Goal: Information Seeking & Learning: Learn about a topic

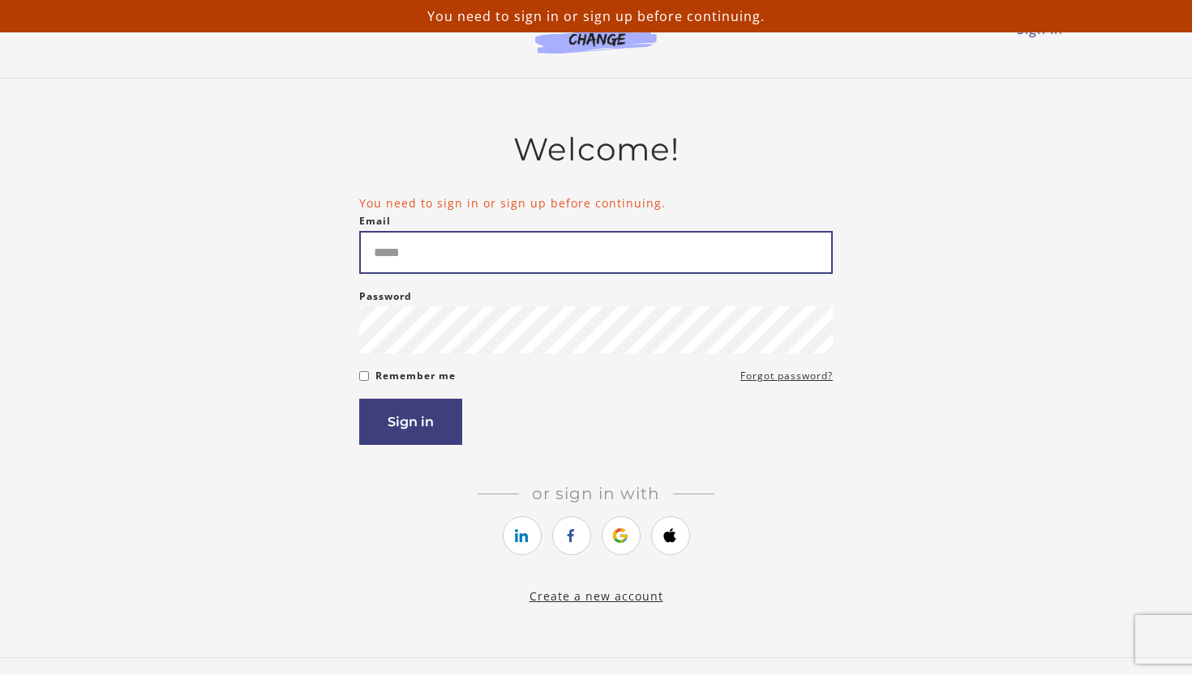
click at [398, 254] on input "Email" at bounding box center [595, 252] width 473 height 43
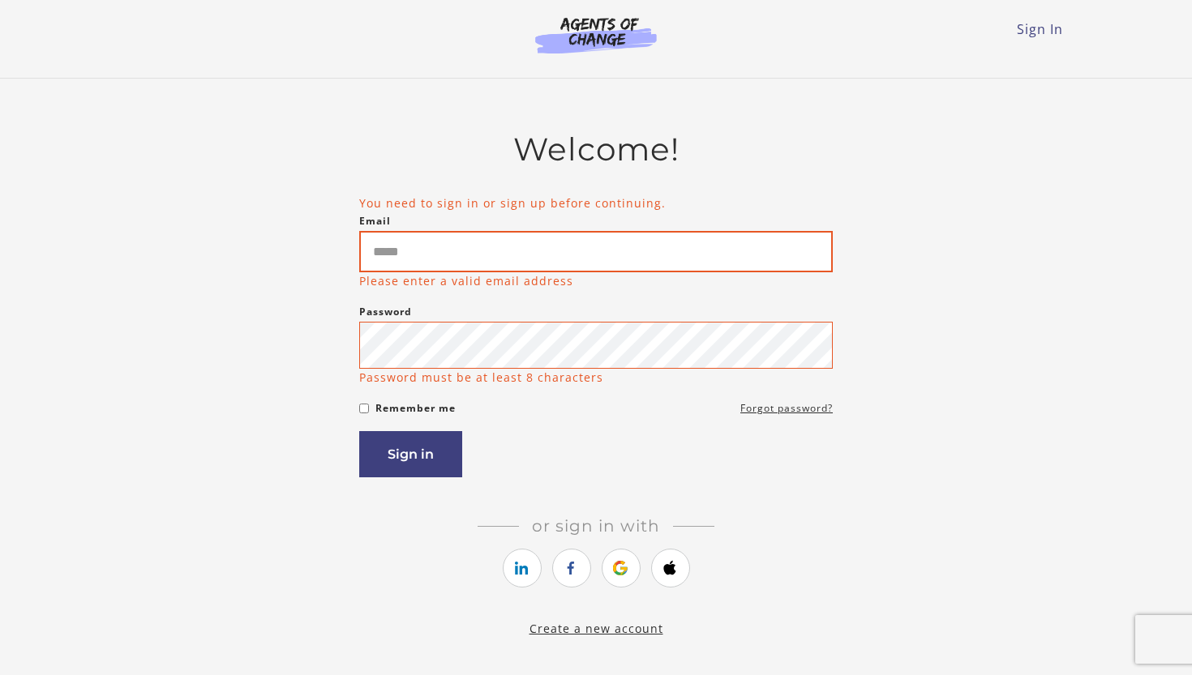
click at [418, 262] on input "Email" at bounding box center [595, 251] width 473 height 41
type input "**********"
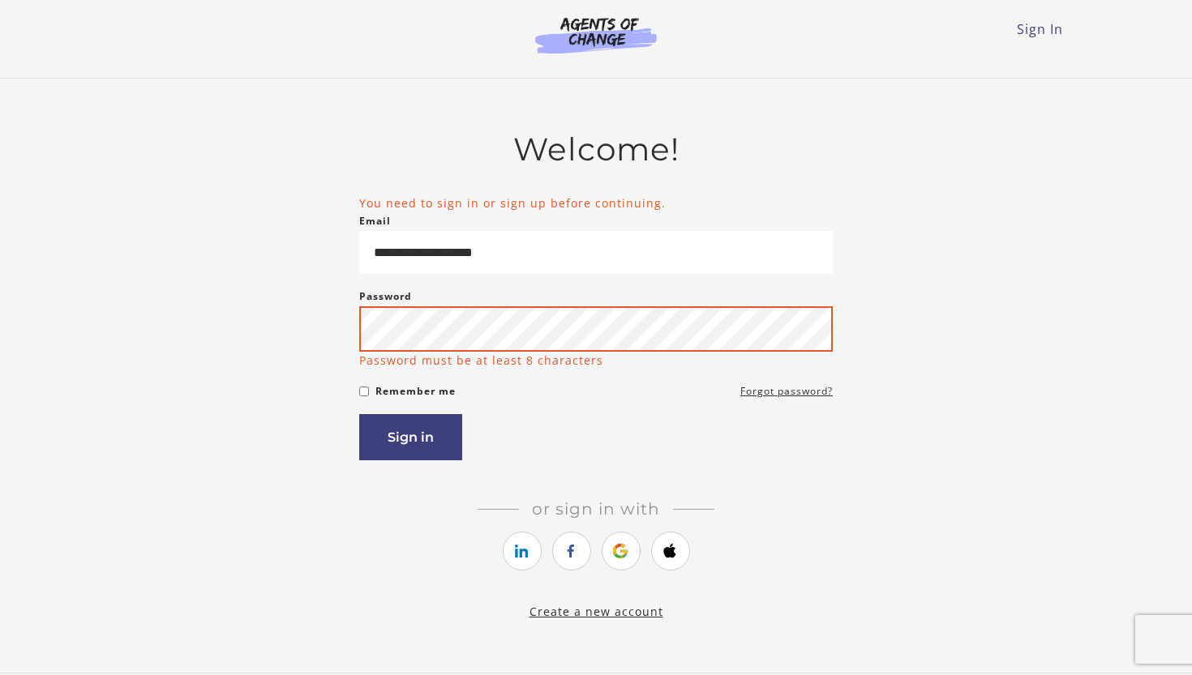
click at [410, 440] on button "Sign in" at bounding box center [410, 437] width 103 height 46
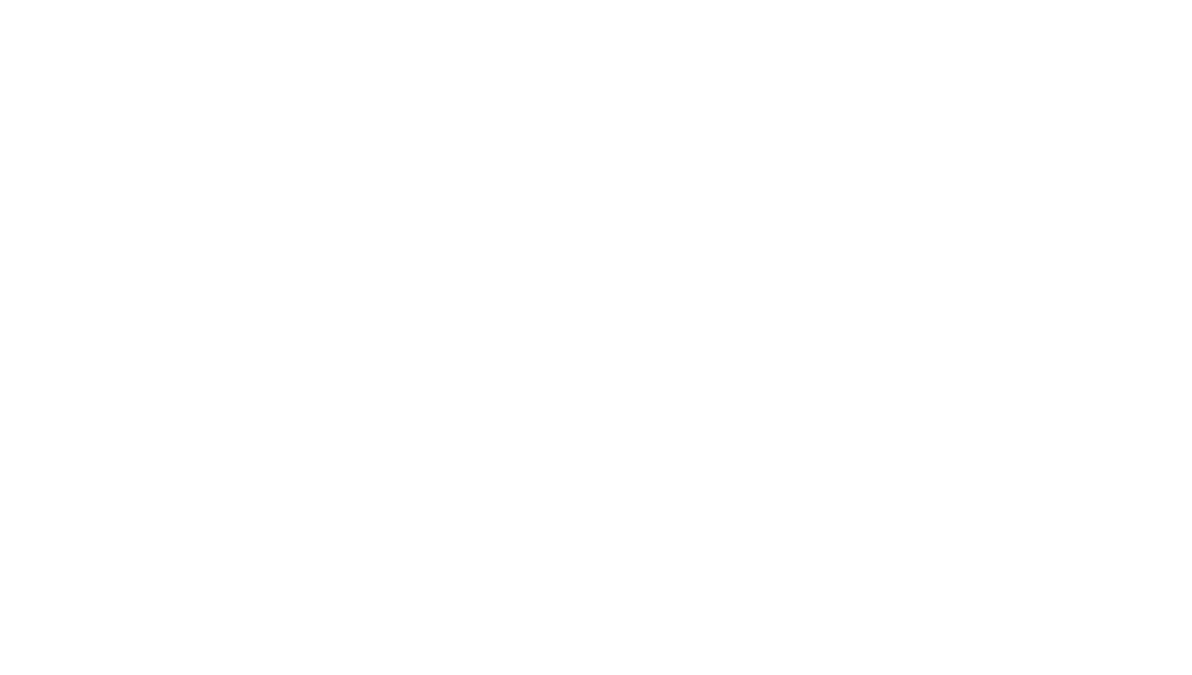
drag, startPoint x: 0, startPoint y: 0, endPoint x: 388, endPoint y: 447, distance: 591.4
click at [388, 447] on body at bounding box center [596, 337] width 1192 height 675
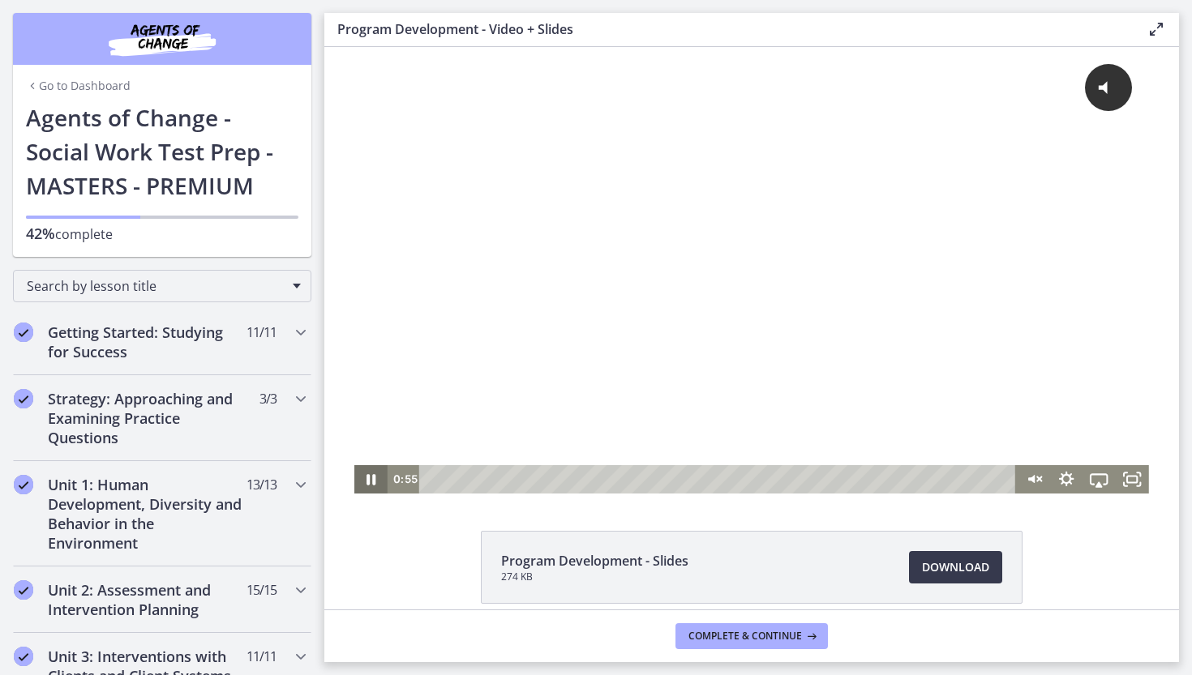
click at [370, 479] on icon "Pause" at bounding box center [371, 479] width 9 height 11
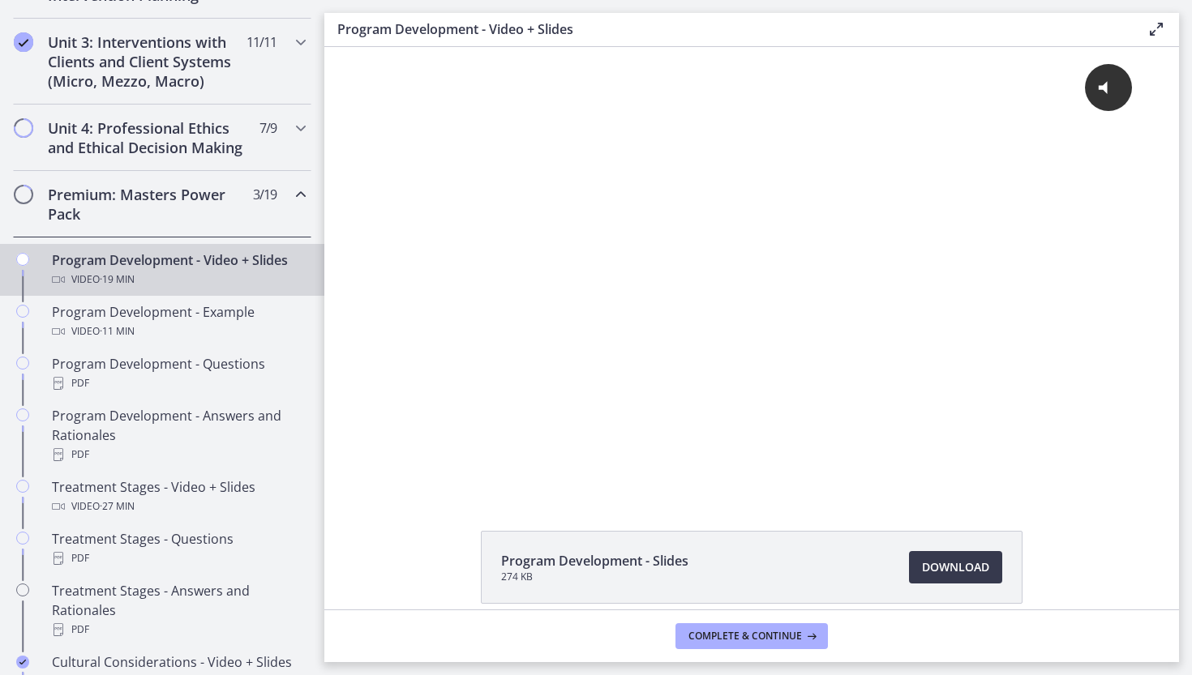
scroll to position [628, 0]
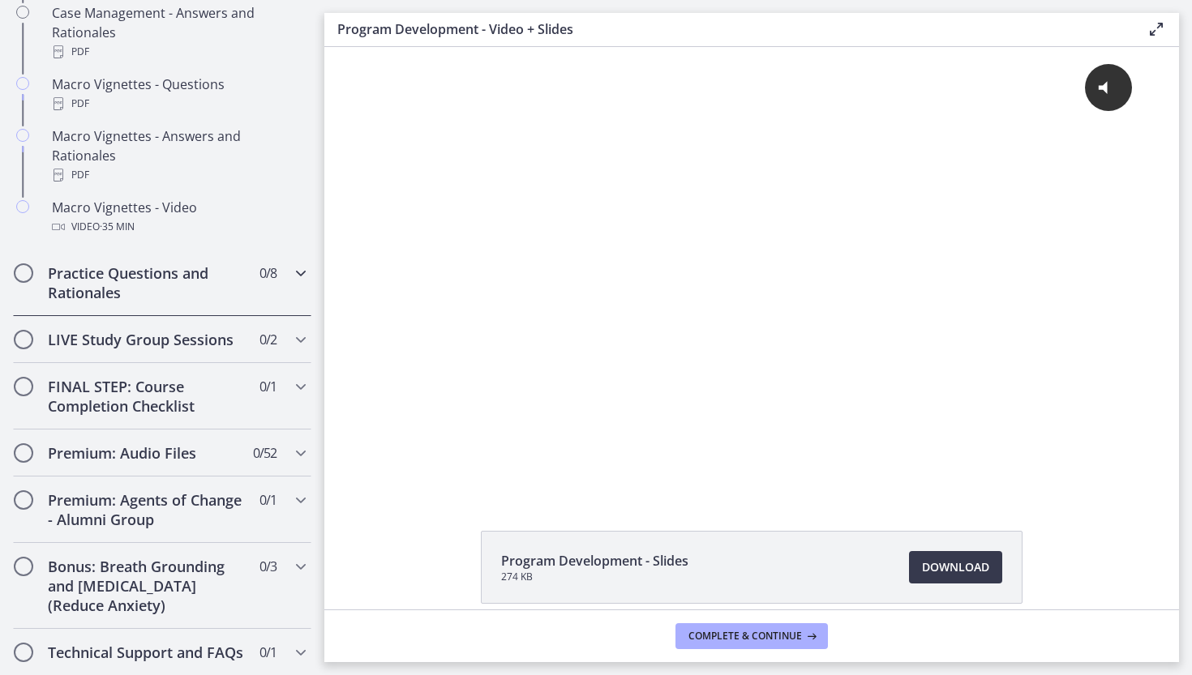
click at [174, 266] on h2 "Practice Questions and Rationales" at bounding box center [147, 282] width 198 height 39
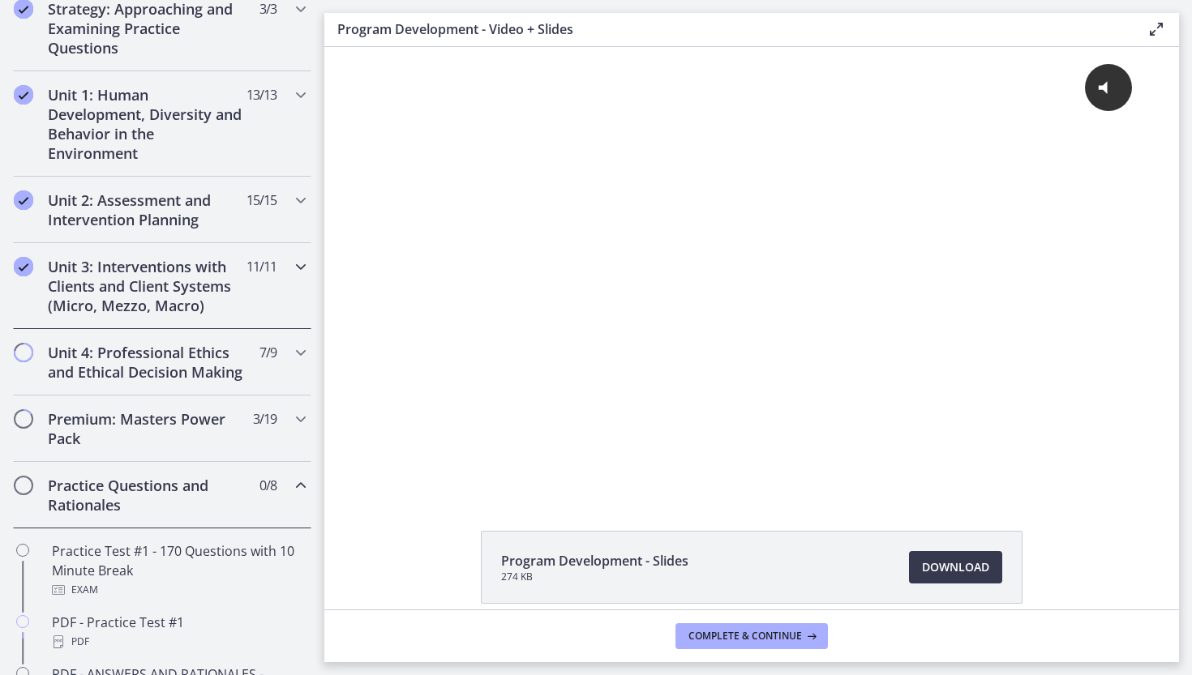
scroll to position [377, 0]
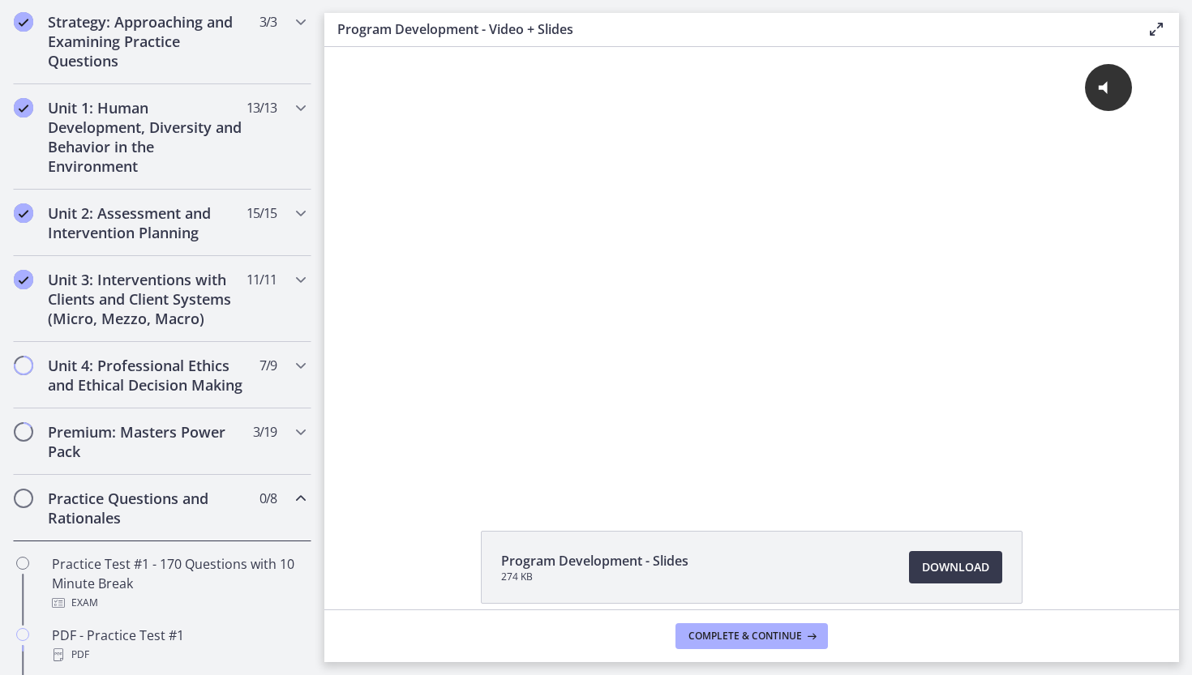
click at [78, 516] on h2 "Practice Questions and Rationales" at bounding box center [147, 508] width 198 height 39
click at [108, 431] on h2 "Premium: Masters Power Pack" at bounding box center [147, 441] width 198 height 39
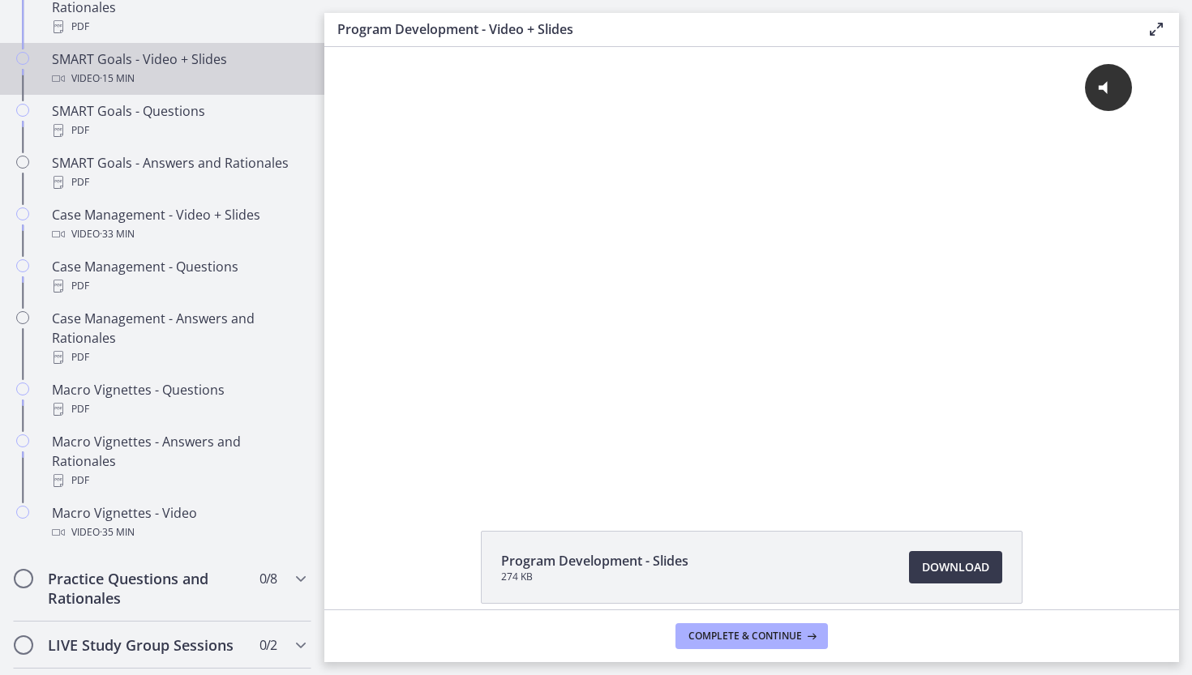
scroll to position [1394, 0]
click at [209, 54] on div "SMART Goals - Video + Slides Video · 15 min" at bounding box center [178, 68] width 253 height 39
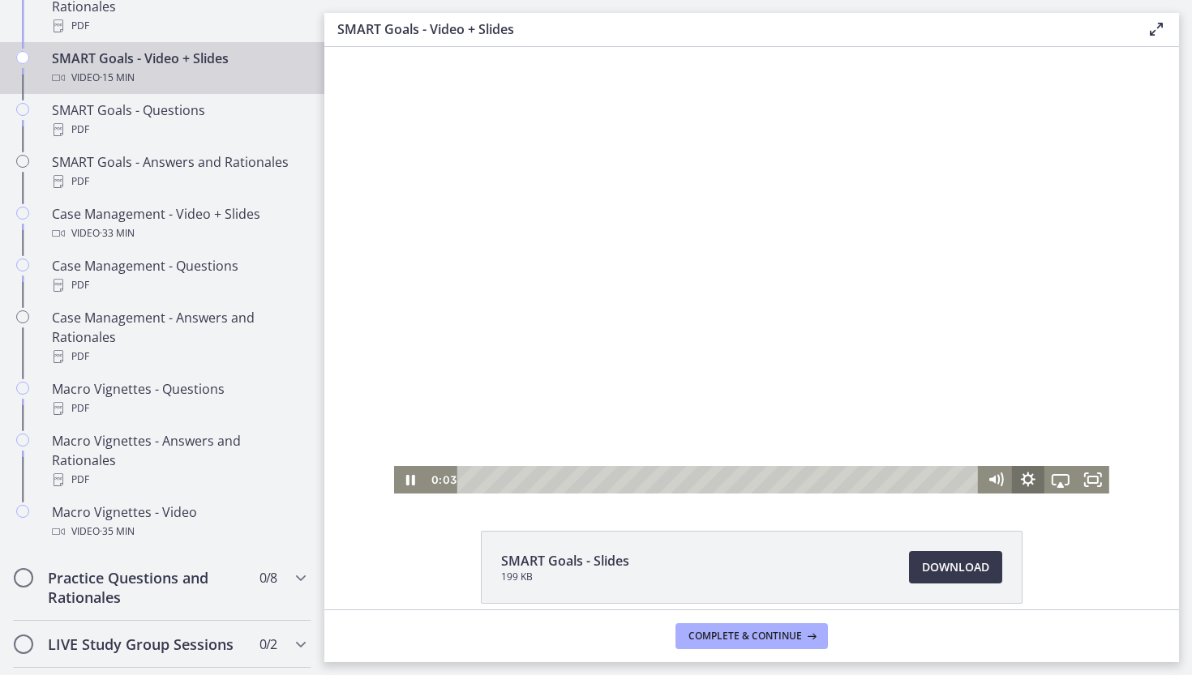
click at [1030, 481] on icon "Show settings menu" at bounding box center [1028, 480] width 32 height 28
click at [1106, 425] on button "Speed 1x" at bounding box center [1060, 425] width 97 height 28
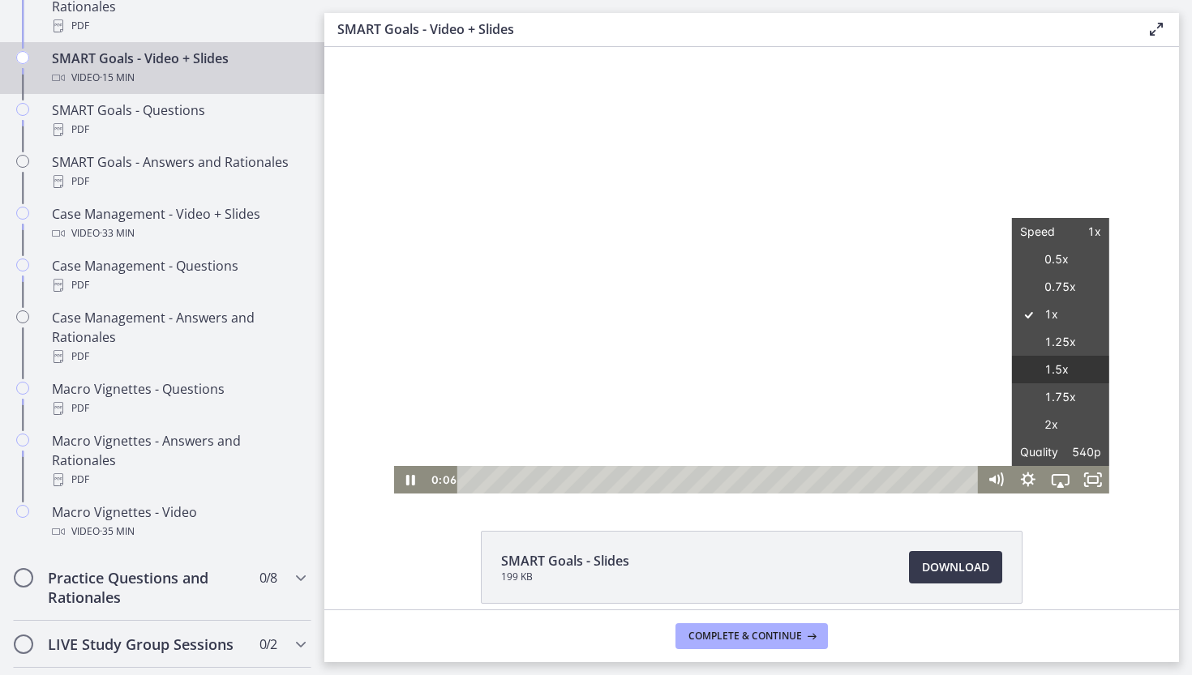
click at [1052, 367] on label "1.5x" at bounding box center [1060, 370] width 97 height 28
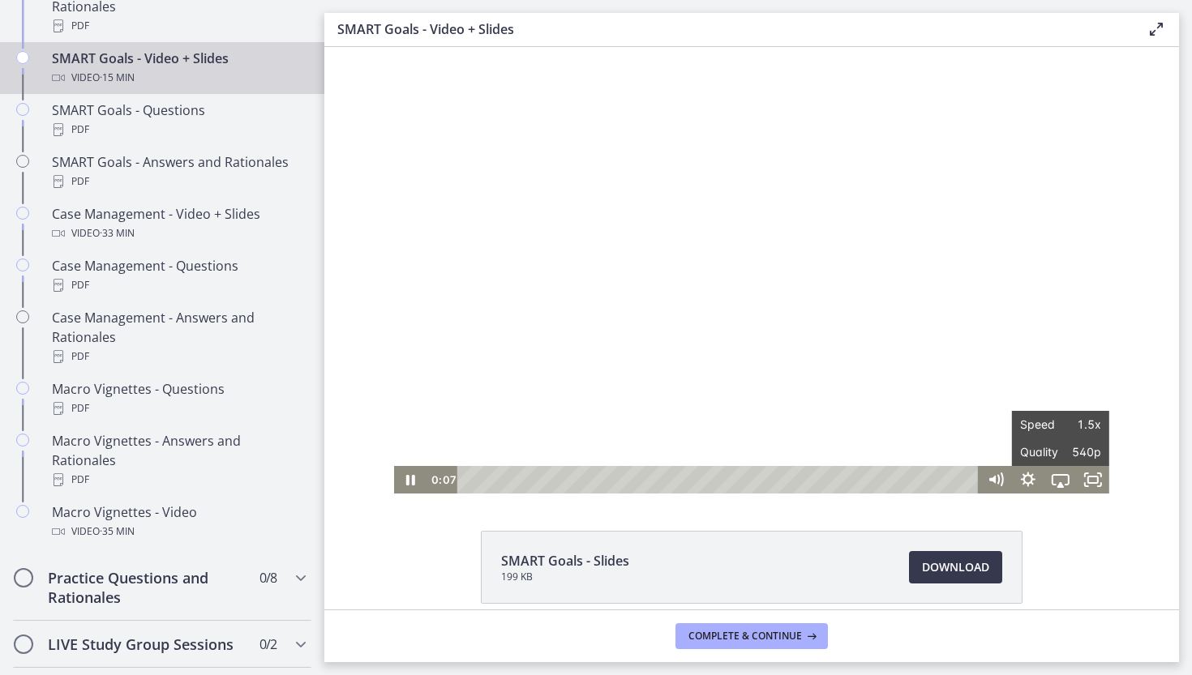
click at [1094, 541] on div "SMART Goals - Slides 199 KB Download Opens in a new window" at bounding box center [751, 606] width 855 height 151
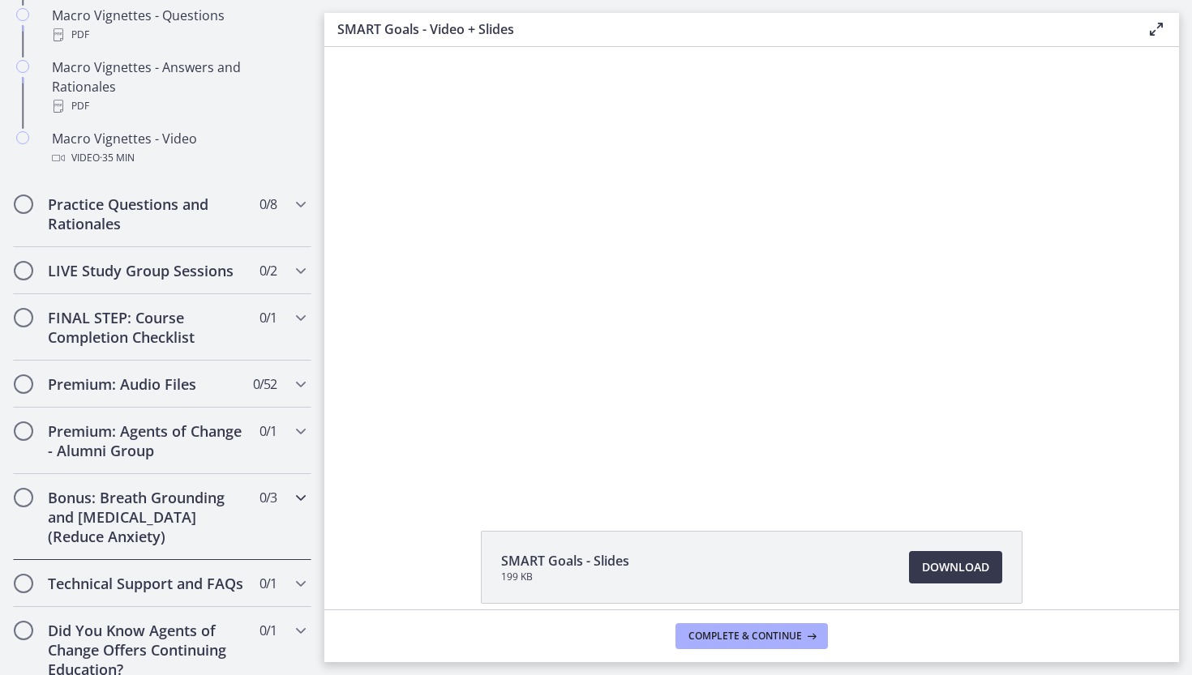
scroll to position [1766, 0]
click at [774, 635] on span "Complete & continue" at bounding box center [745, 636] width 114 height 13
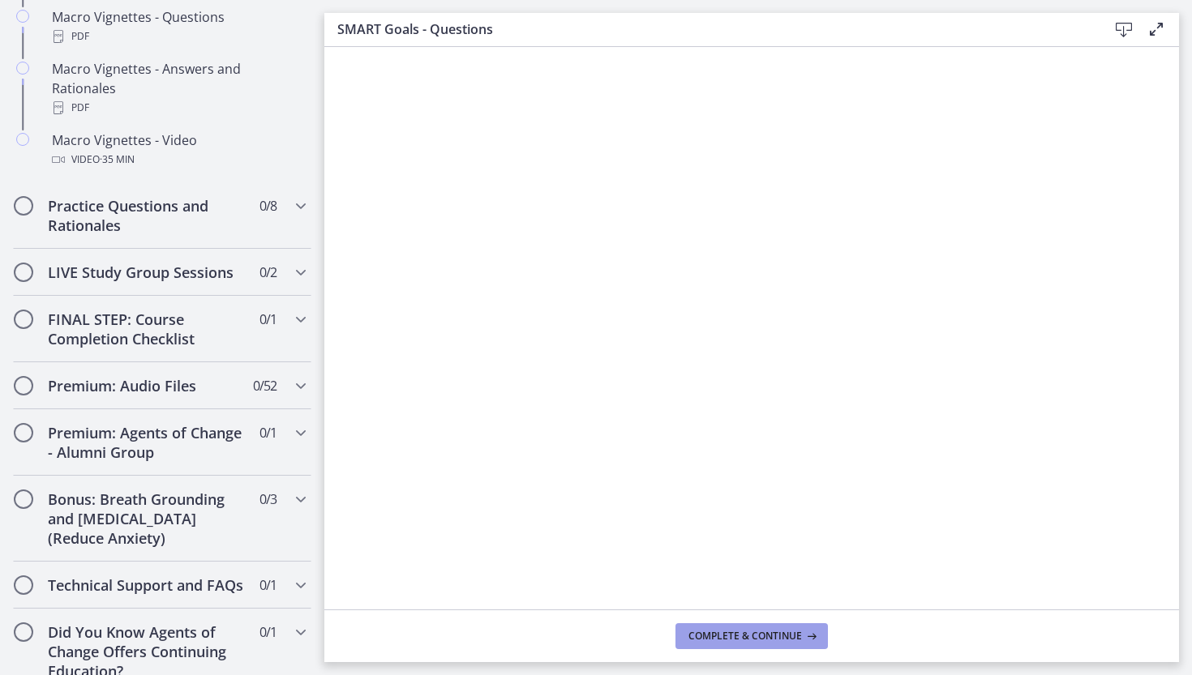
click at [721, 640] on span "Complete & continue" at bounding box center [745, 636] width 114 height 13
click at [725, 636] on span "Complete & continue" at bounding box center [745, 636] width 114 height 13
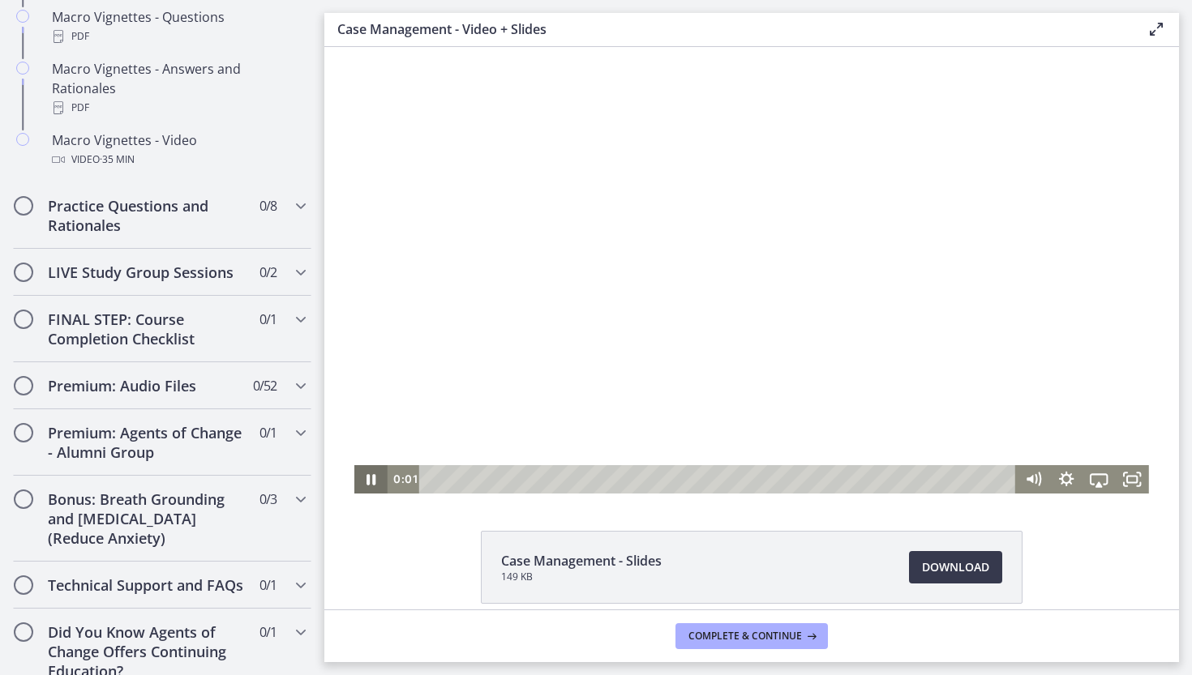
click at [364, 477] on icon "Pause" at bounding box center [370, 479] width 33 height 28
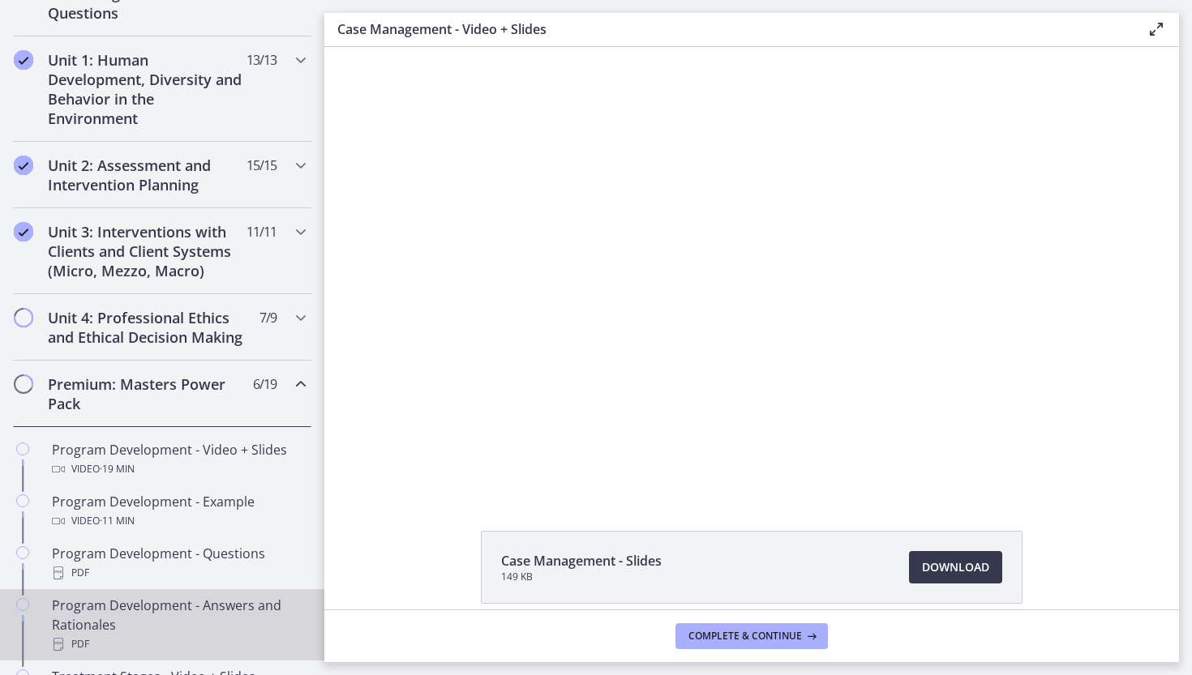
scroll to position [418, 0]
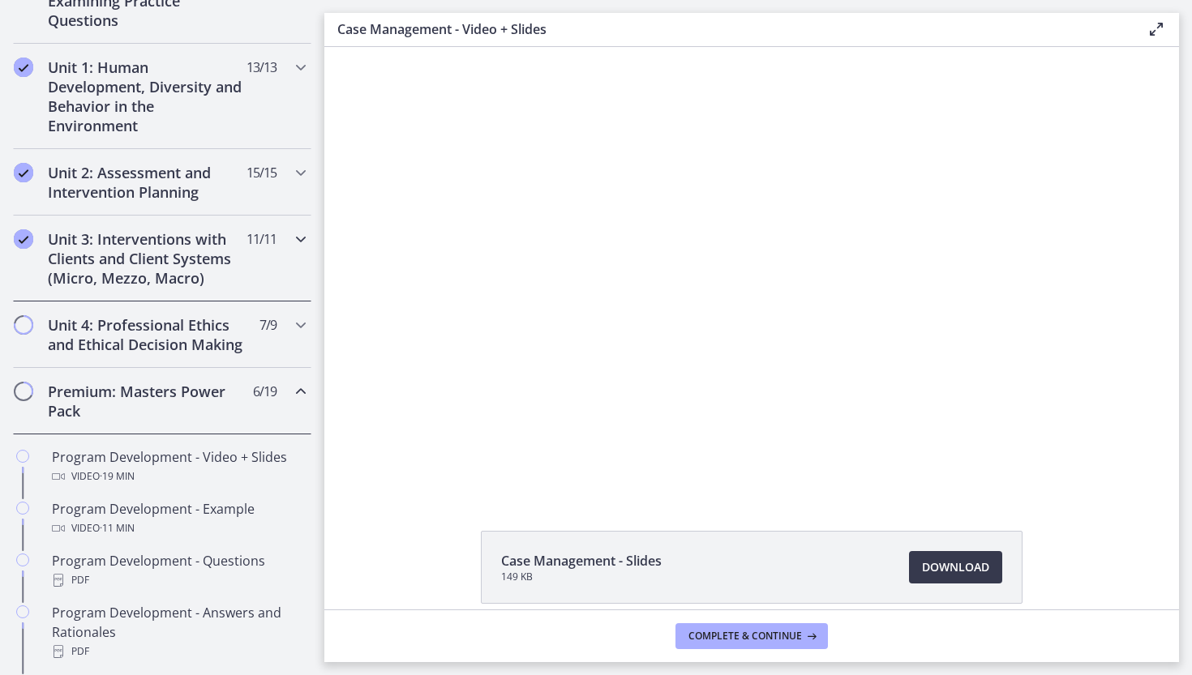
click at [202, 254] on h2 "Unit 3: Interventions with Clients and Client Systems (Micro, Mezzo, Macro)" at bounding box center [147, 258] width 198 height 58
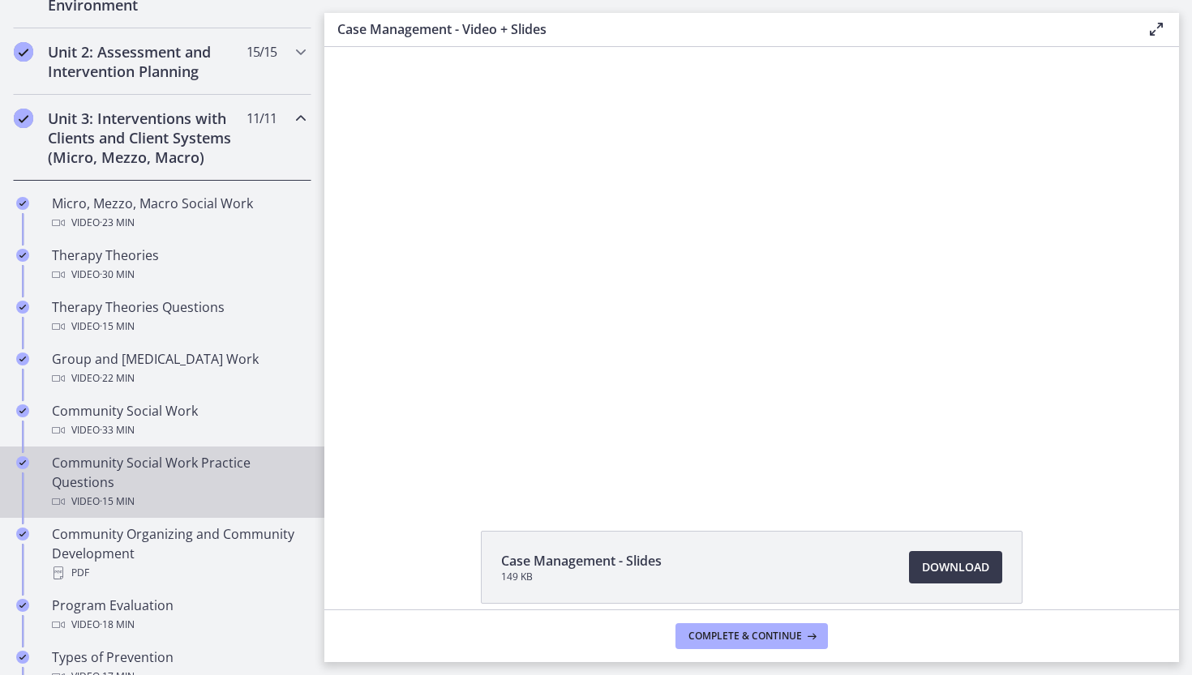
scroll to position [525, 0]
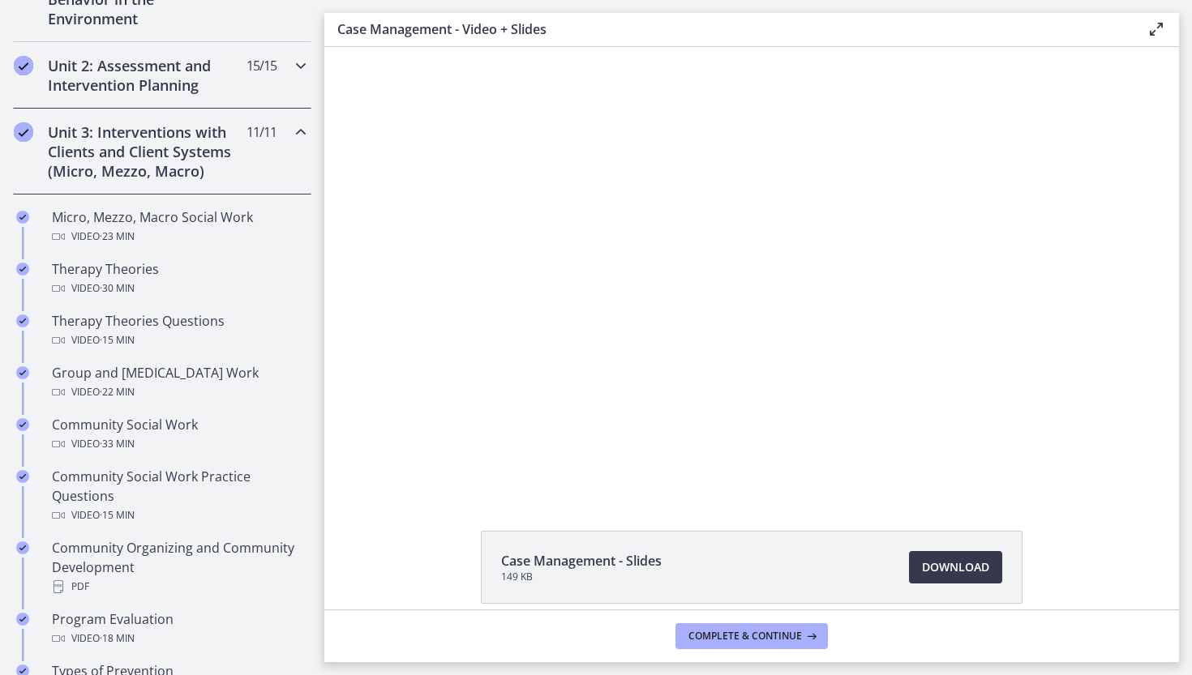
click at [167, 65] on h2 "Unit 2: Assessment and Intervention Planning" at bounding box center [147, 75] width 198 height 39
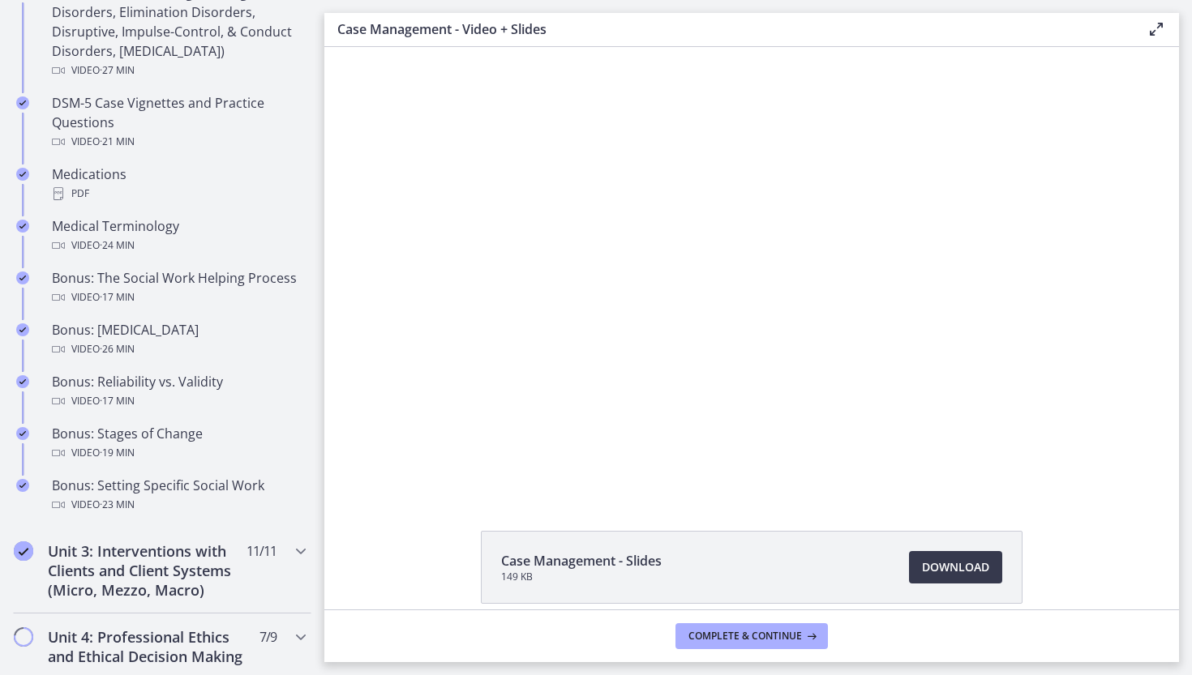
scroll to position [1137, 0]
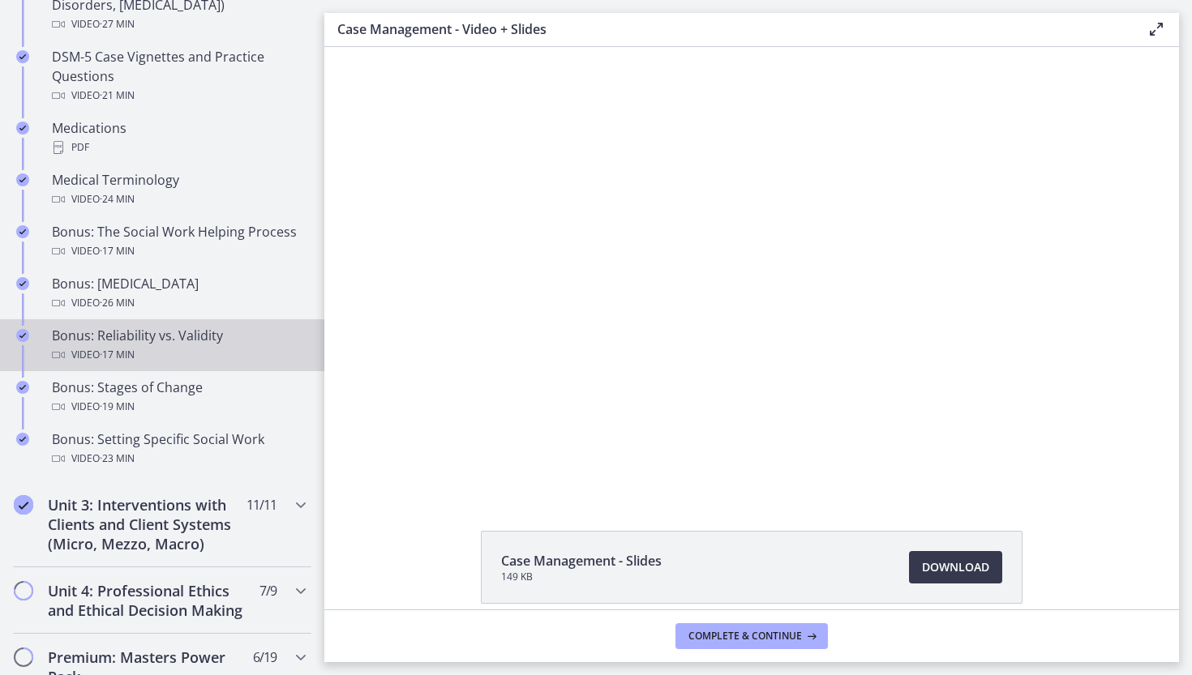
click at [152, 338] on div "Bonus: Reliability vs. Validity Video · 17 min" at bounding box center [178, 345] width 253 height 39
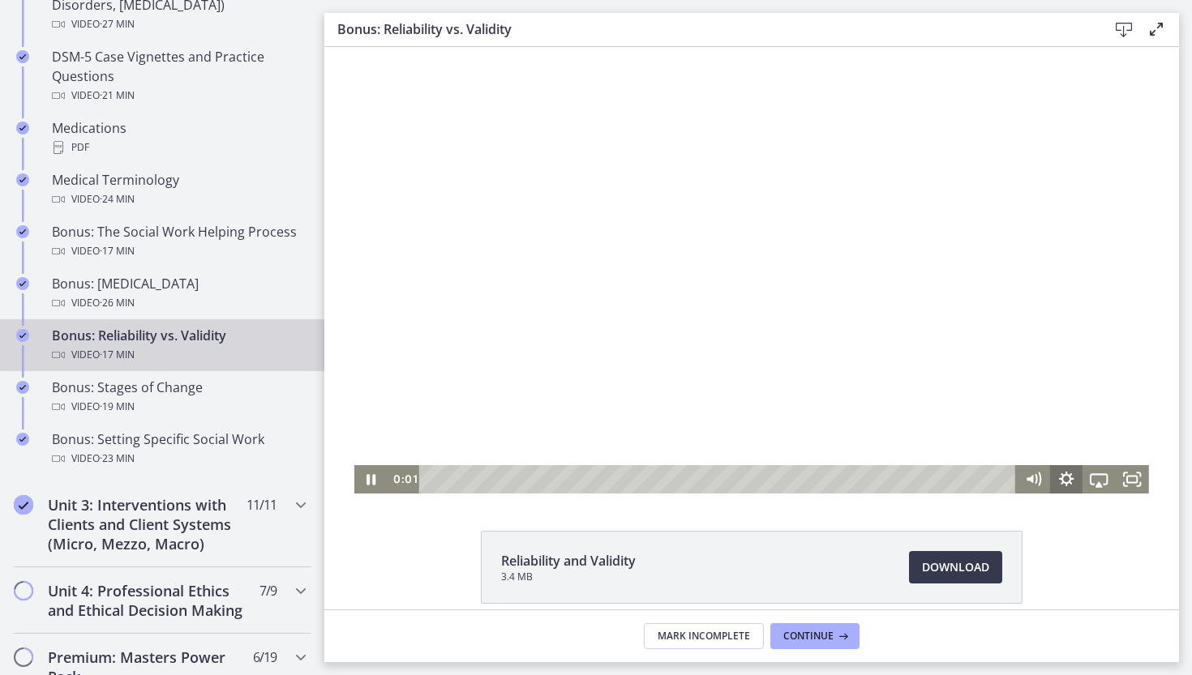
click at [1063, 473] on icon "Show settings menu" at bounding box center [1065, 479] width 33 height 28
click at [1090, 426] on span "Speed" at bounding box center [1078, 423] width 41 height 28
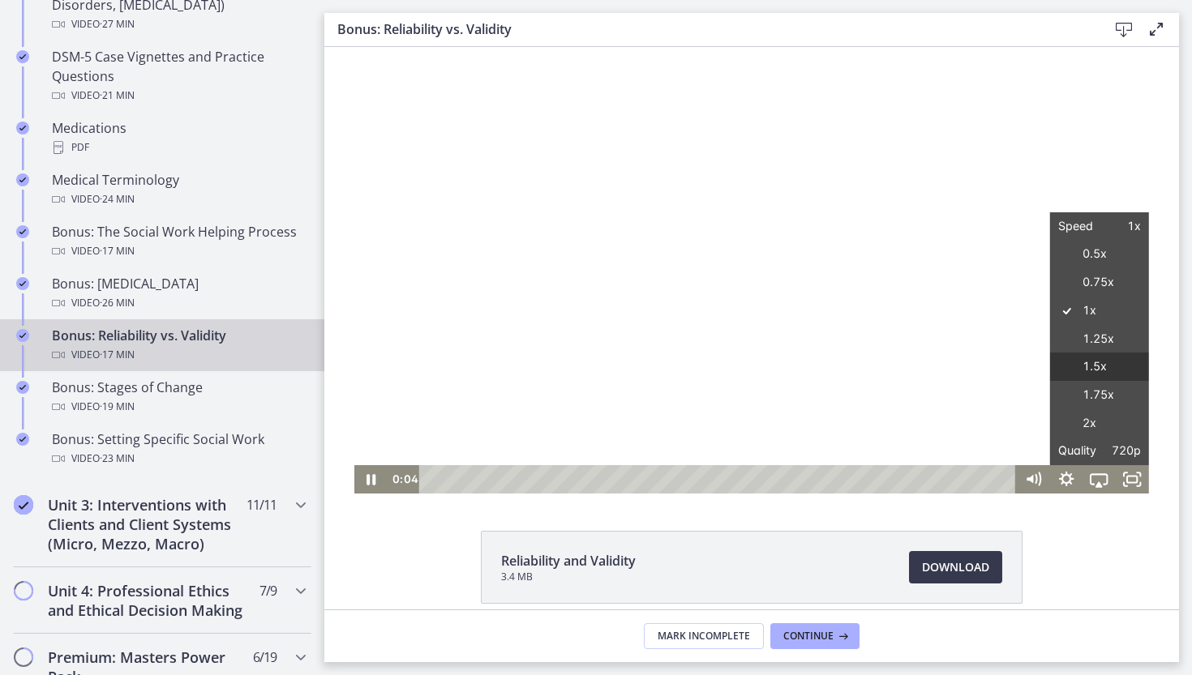
click at [1095, 372] on label "1.5x" at bounding box center [1098, 367] width 99 height 28
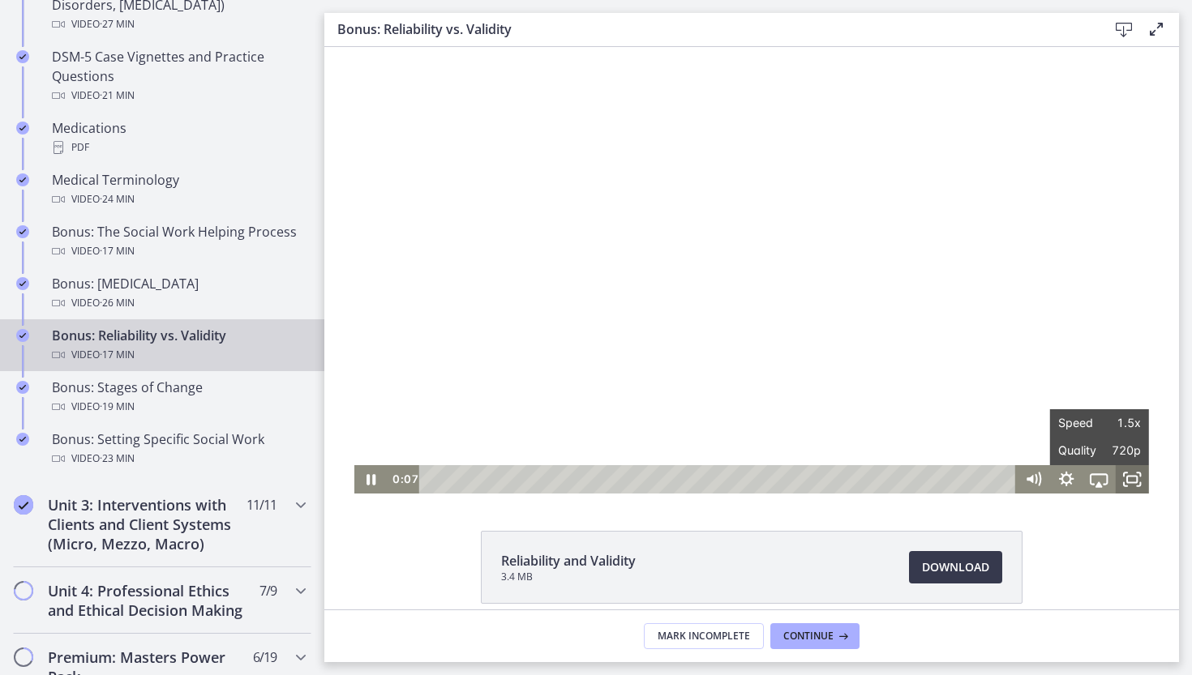
click at [1134, 476] on rect "Fullscreen" at bounding box center [1132, 479] width 10 height 6
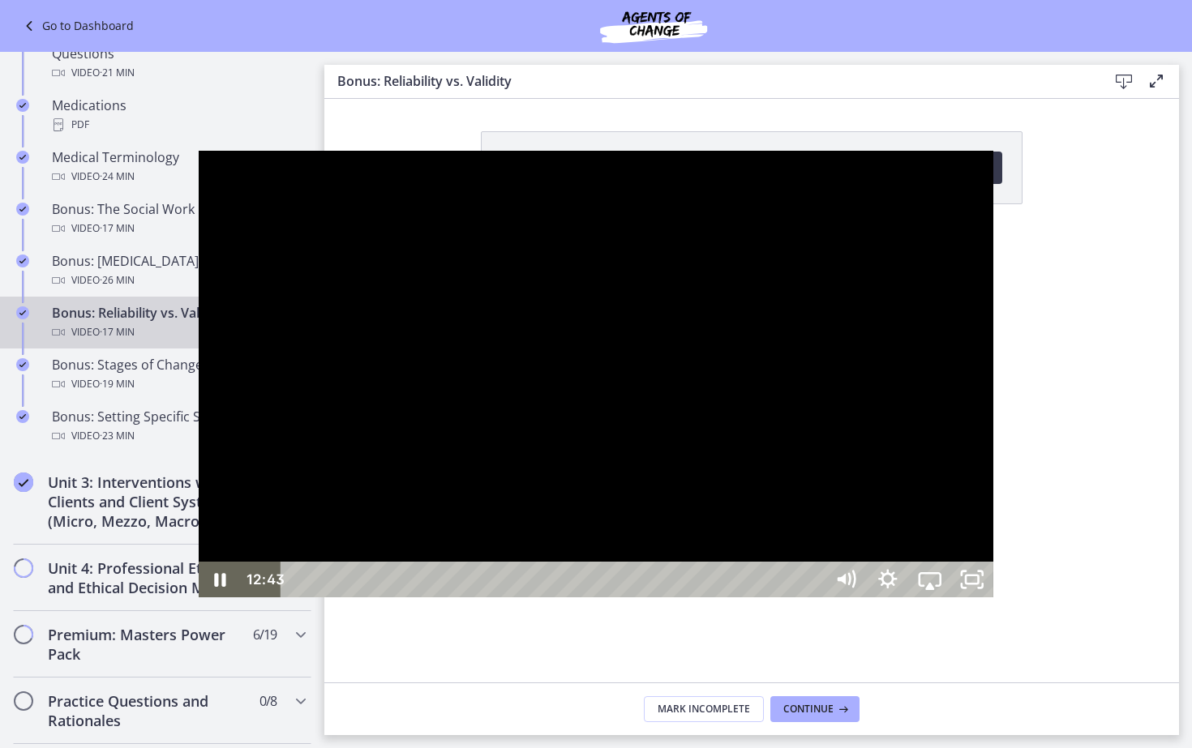
click at [993, 550] on div at bounding box center [596, 374] width 795 height 447
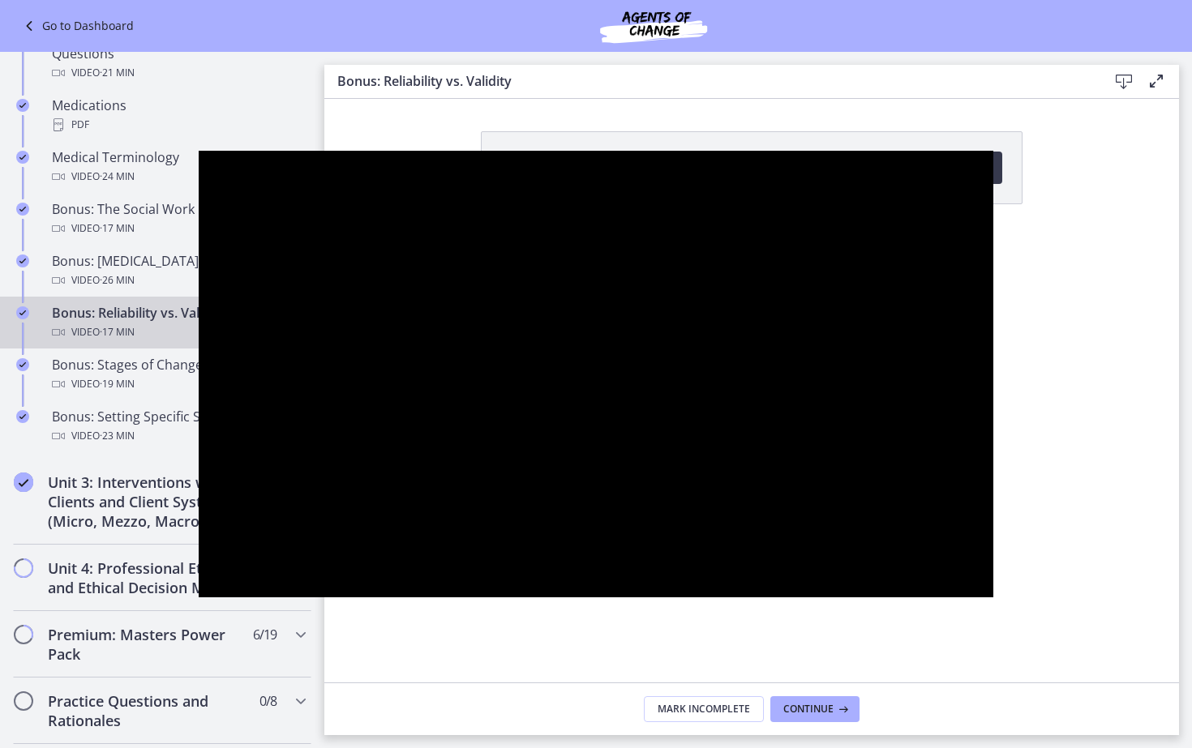
click at [993, 550] on div at bounding box center [596, 374] width 795 height 447
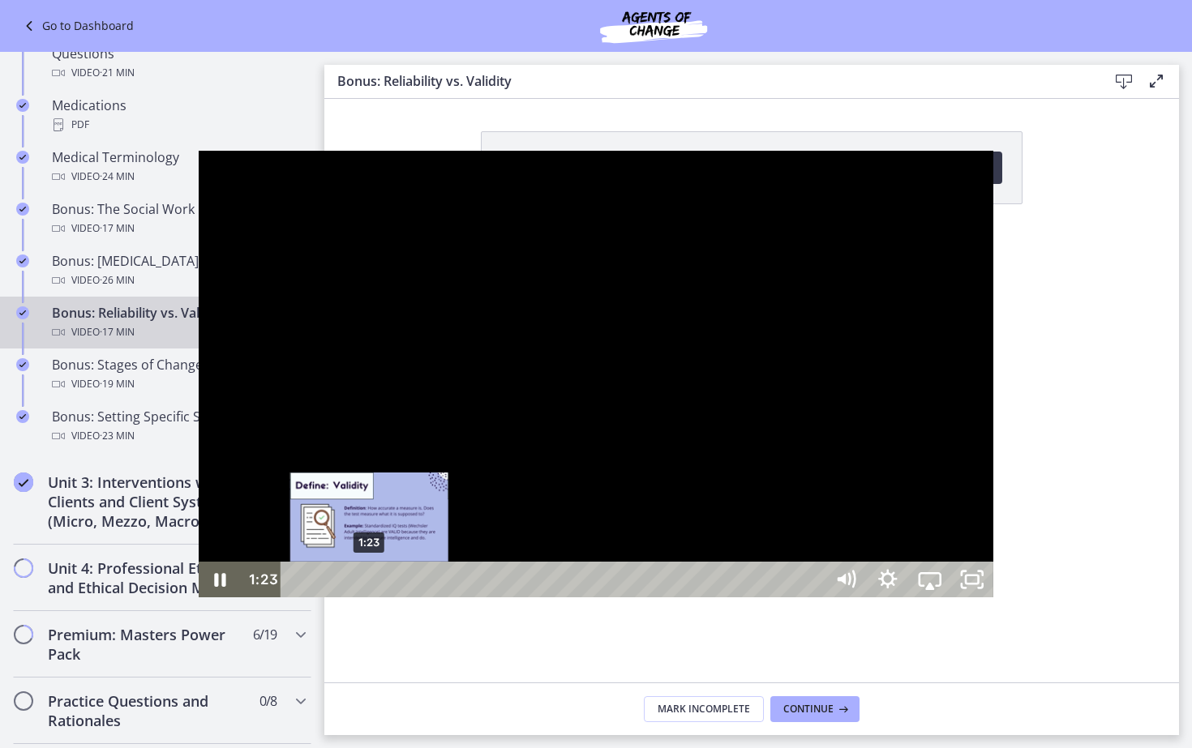
click at [297, 598] on div "1:23" at bounding box center [555, 580] width 517 height 36
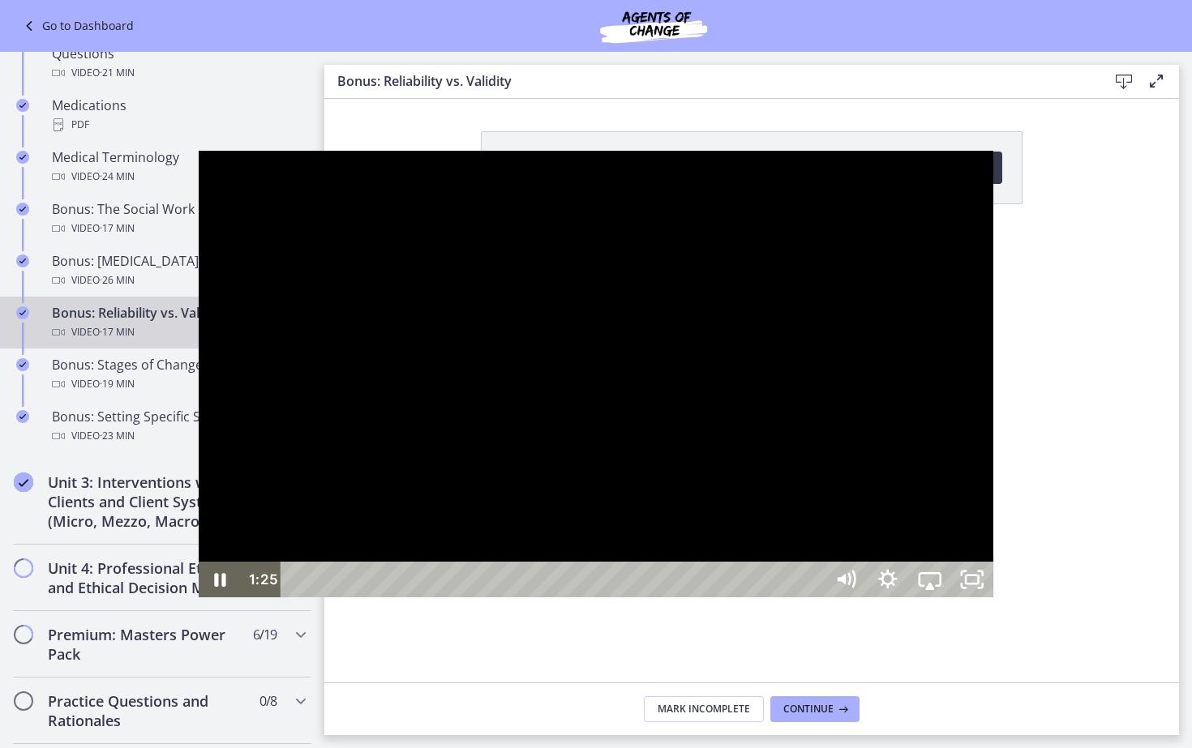
click at [199, 541] on div at bounding box center [596, 374] width 795 height 447
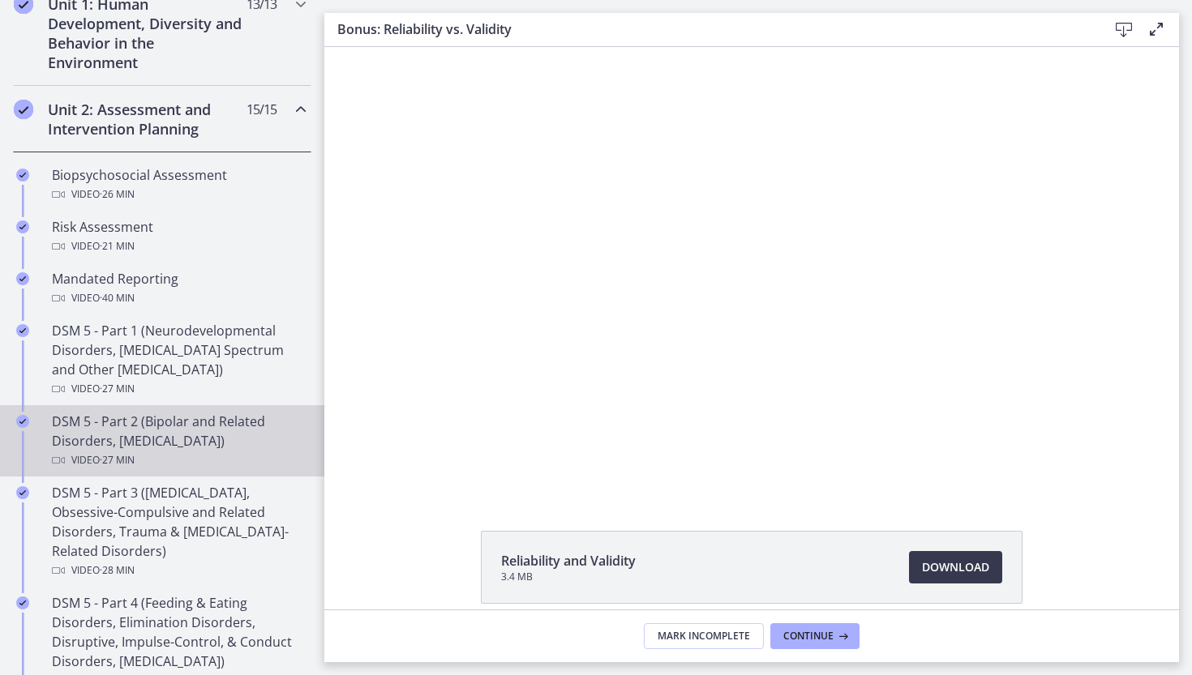
scroll to position [460, 0]
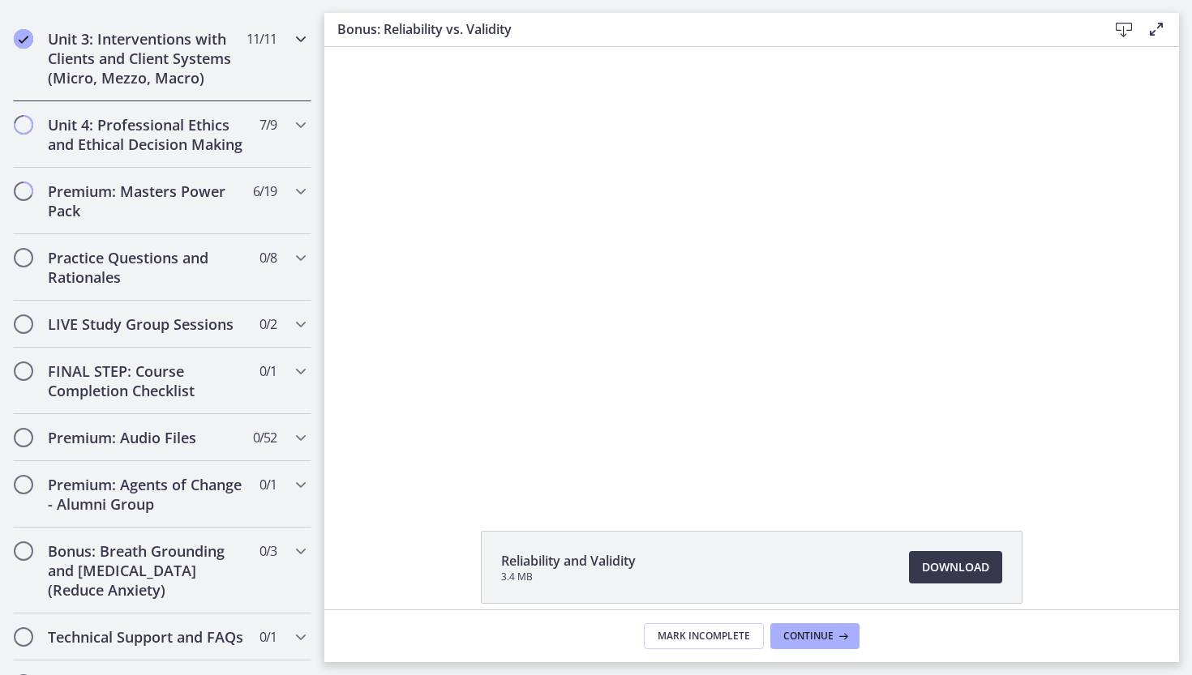
click at [141, 52] on h2 "Unit 3: Interventions with Clients and Client Systems (Micro, Mezzo, Macro)" at bounding box center [147, 58] width 198 height 58
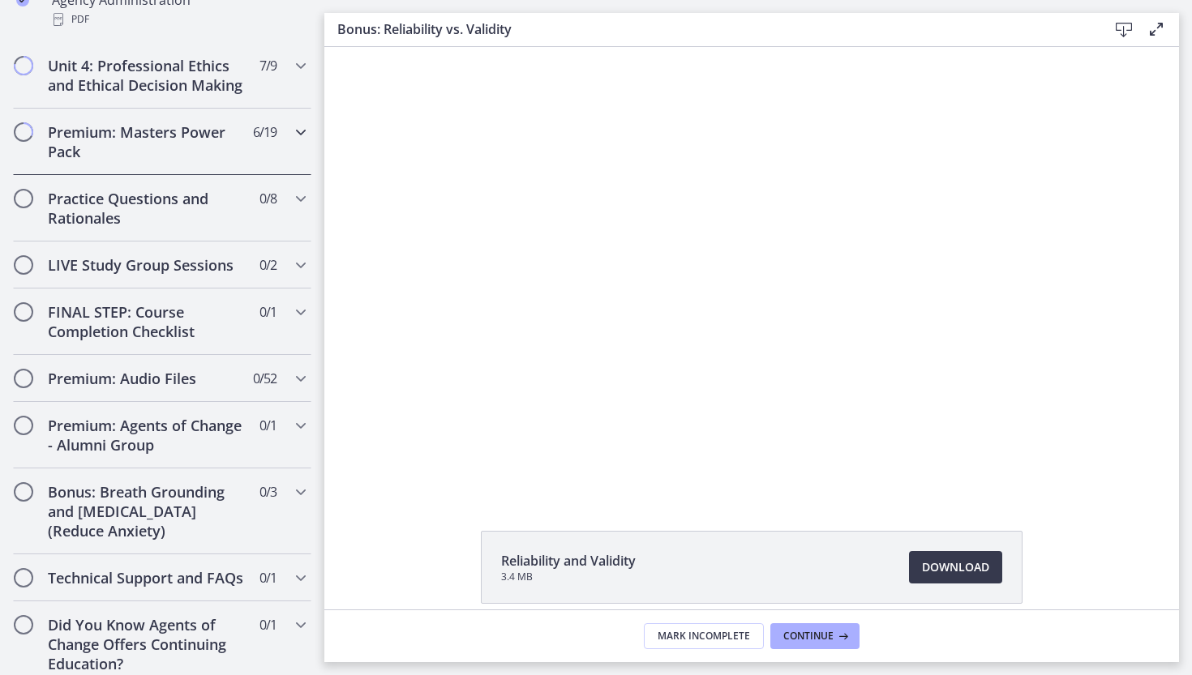
scroll to position [1309, 0]
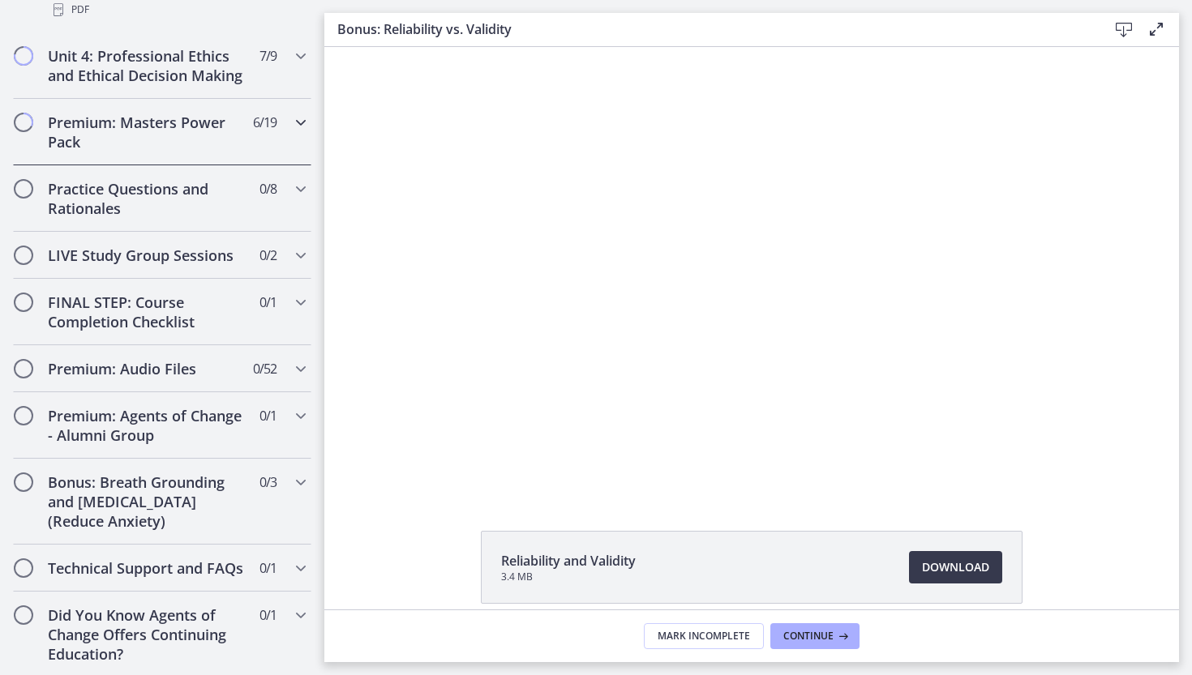
click at [147, 124] on h2 "Premium: Masters Power Pack" at bounding box center [147, 132] width 198 height 39
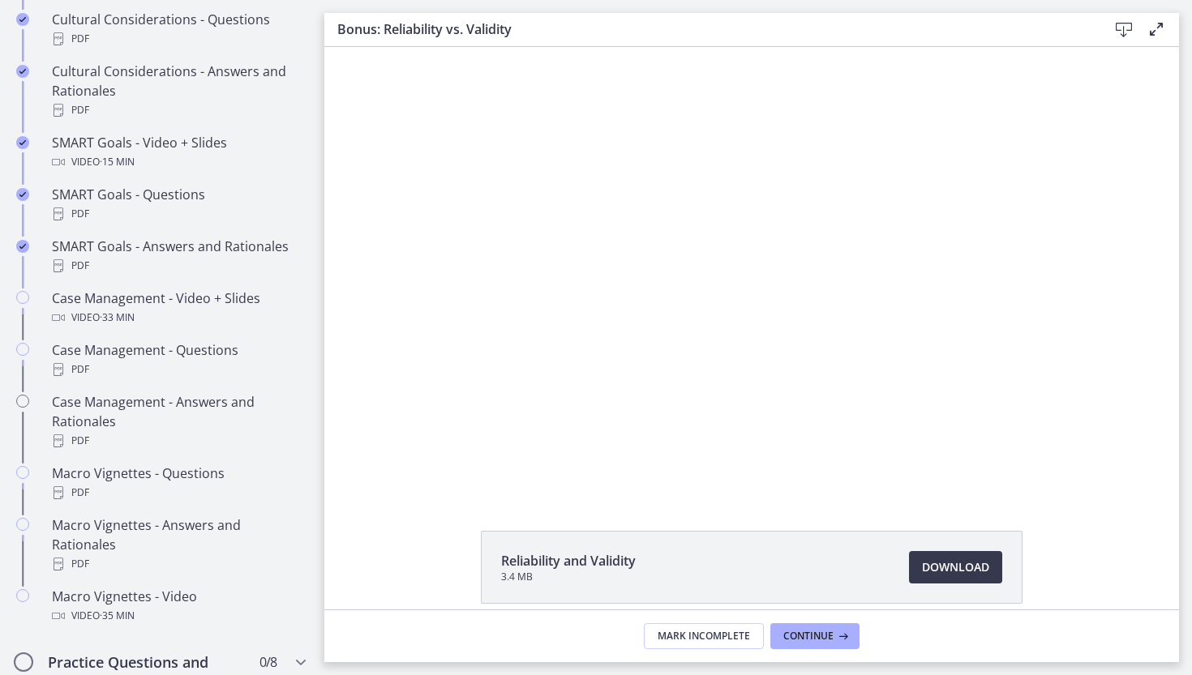
click at [152, 144] on div "SMART Goals - Video + Slides Video · 15 min" at bounding box center [178, 152] width 253 height 39
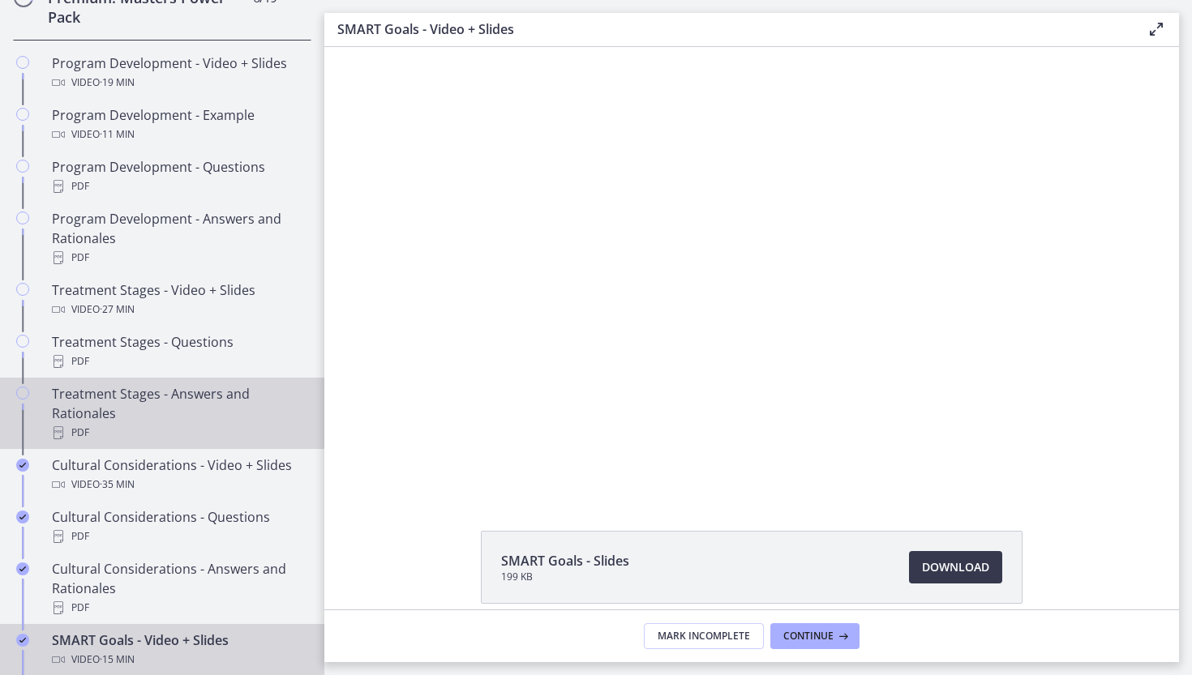
scroll to position [805, 0]
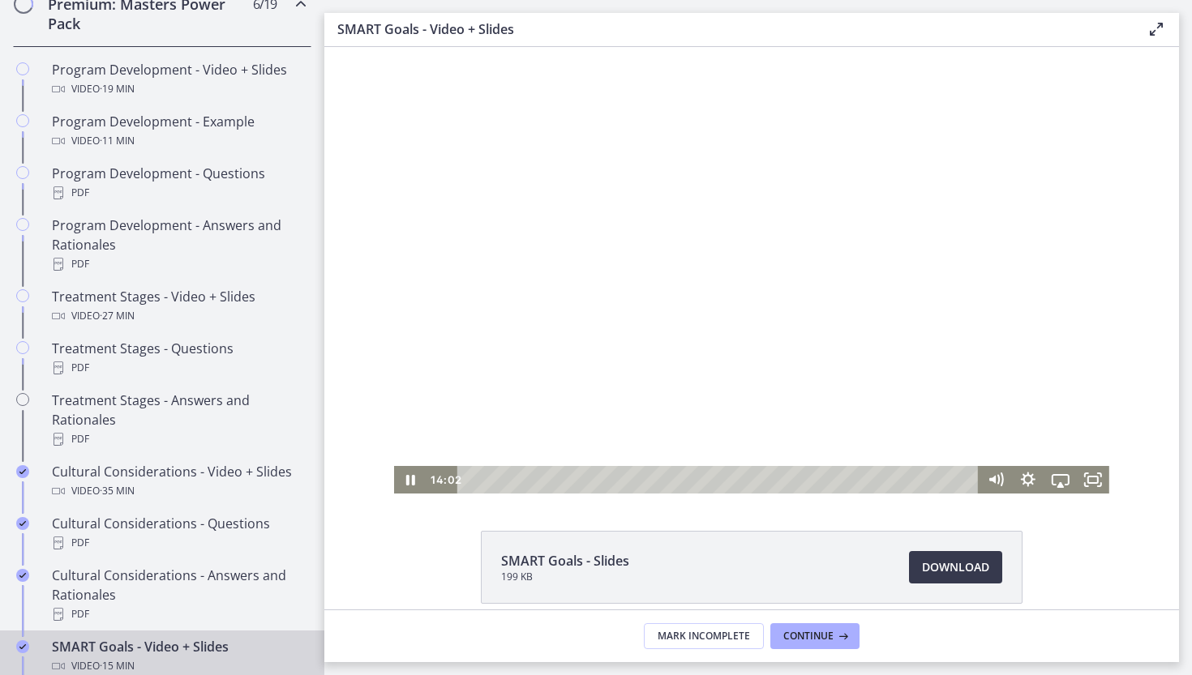
click at [478, 255] on div at bounding box center [751, 270] width 715 height 447
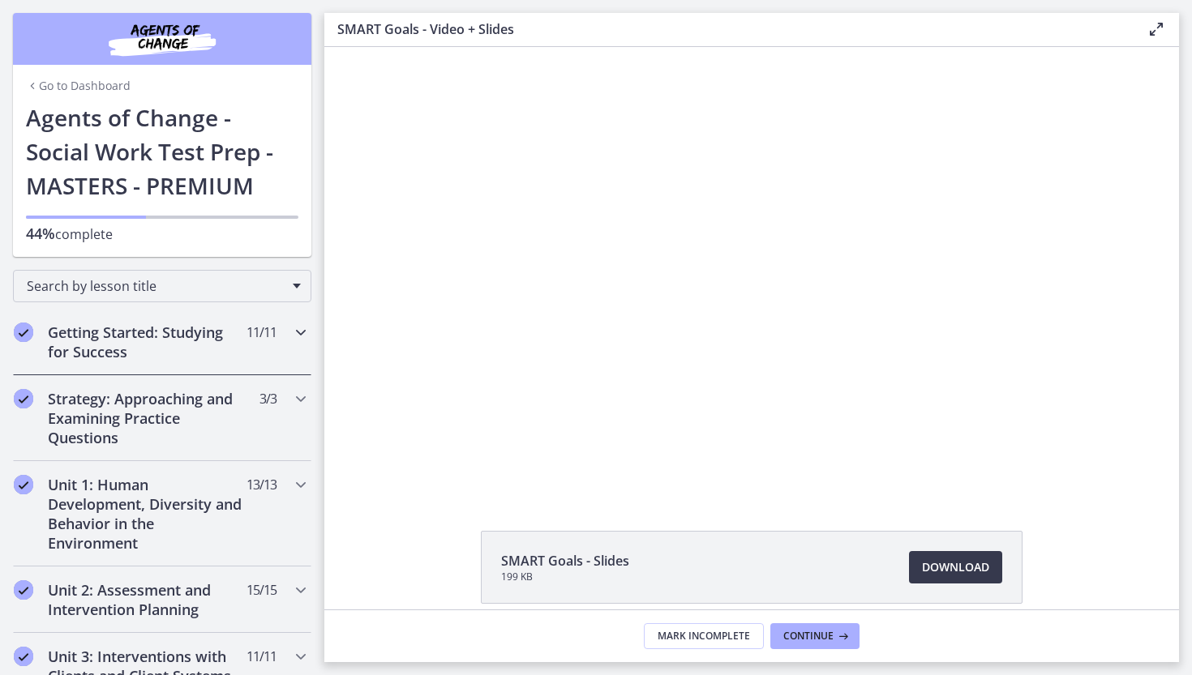
scroll to position [0, 0]
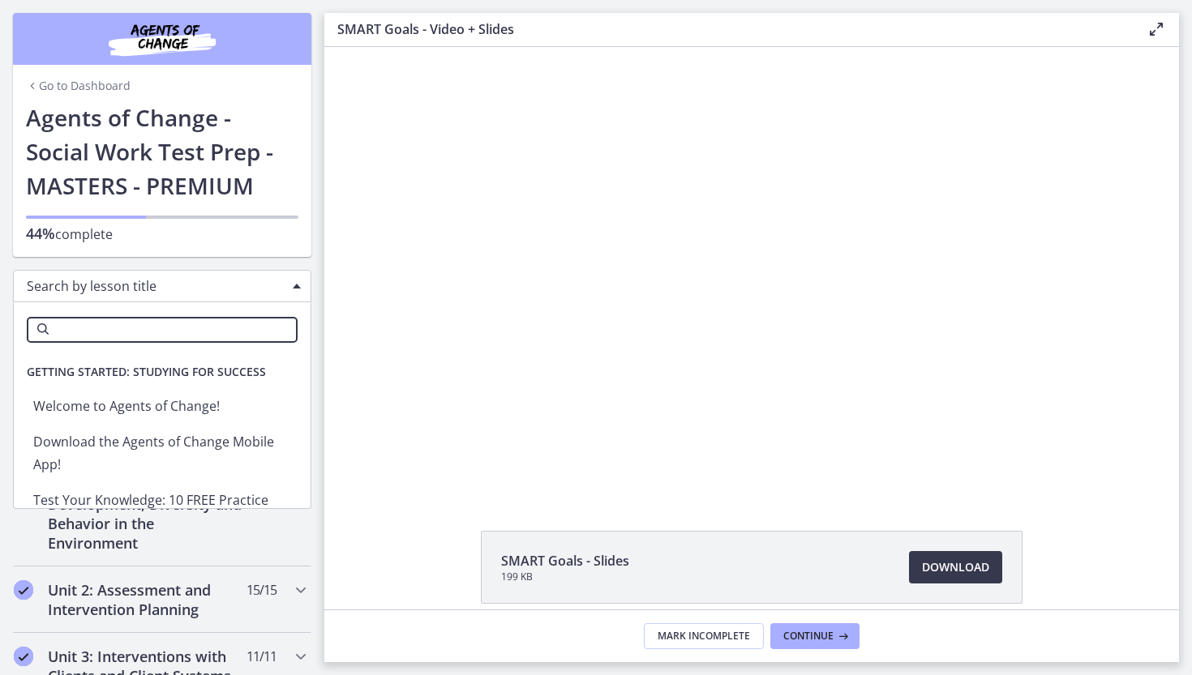
click at [124, 290] on span "Search by lesson title" at bounding box center [156, 286] width 258 height 18
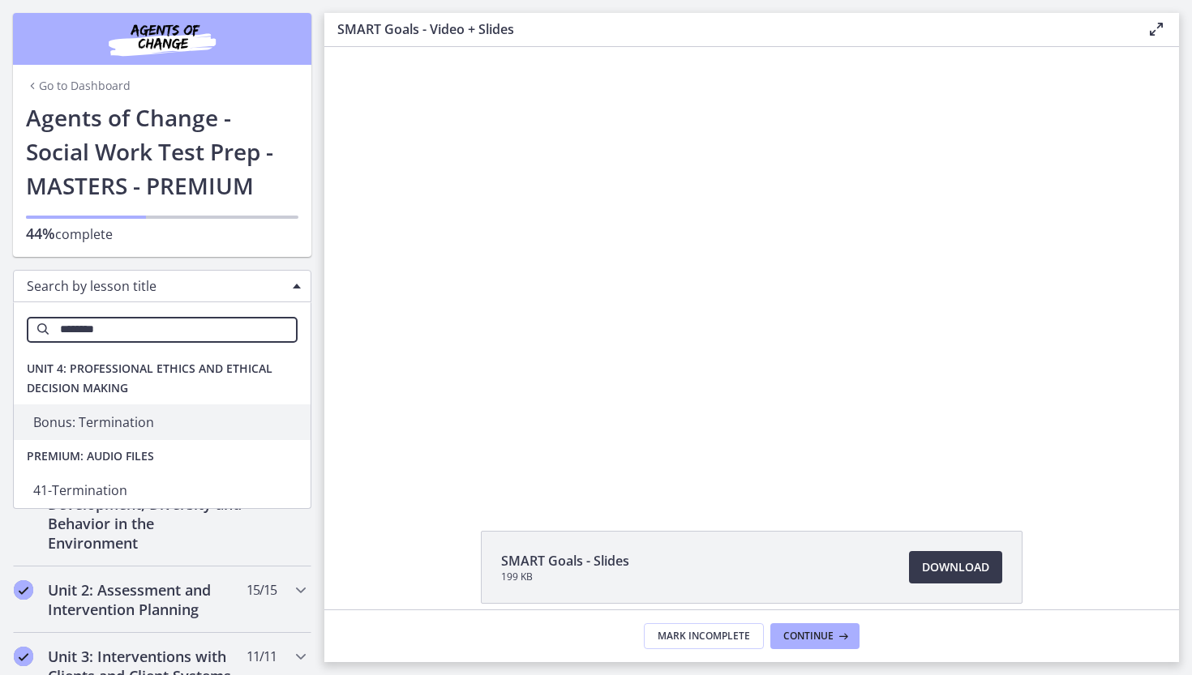
scroll to position [3, 0]
type input "********"
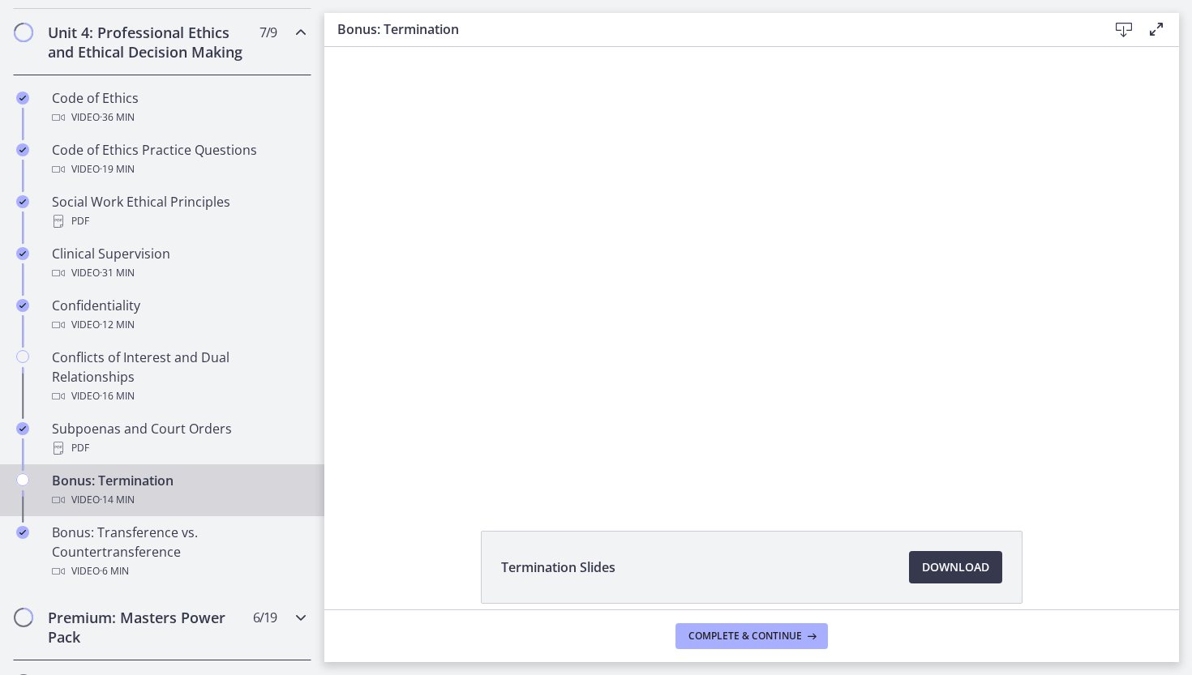
scroll to position [712, 0]
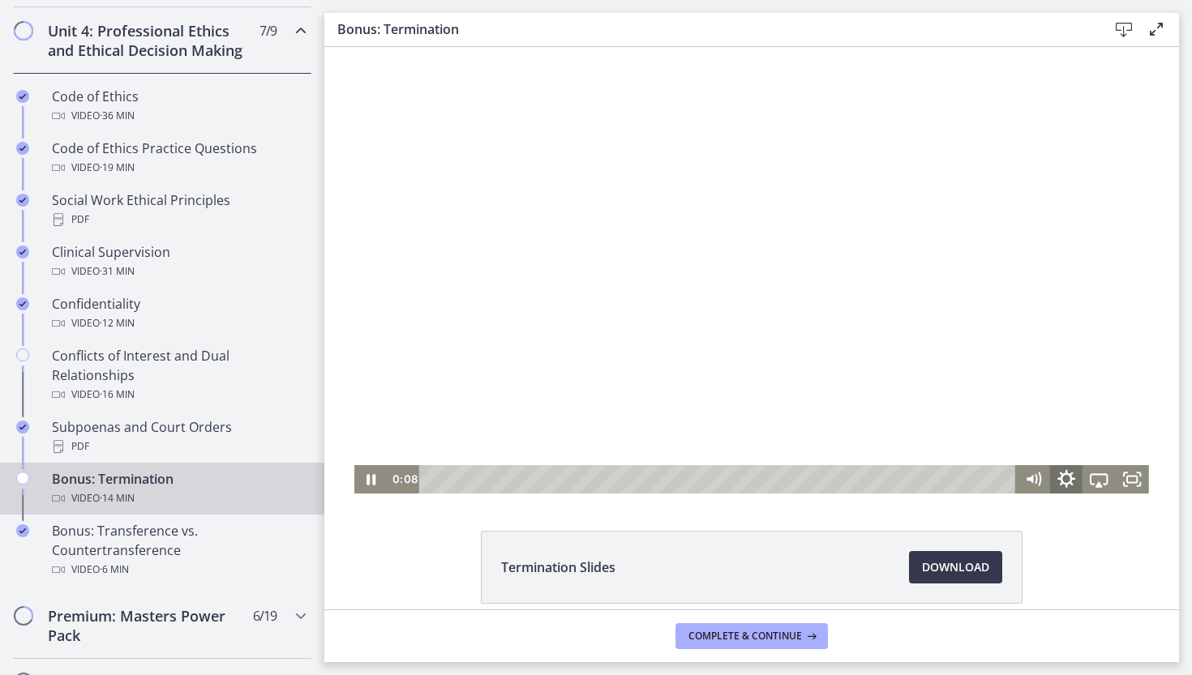
click at [1068, 478] on icon "Show settings menu" at bounding box center [1066, 479] width 40 height 34
click at [1059, 426] on span "Speed" at bounding box center [1078, 423] width 41 height 28
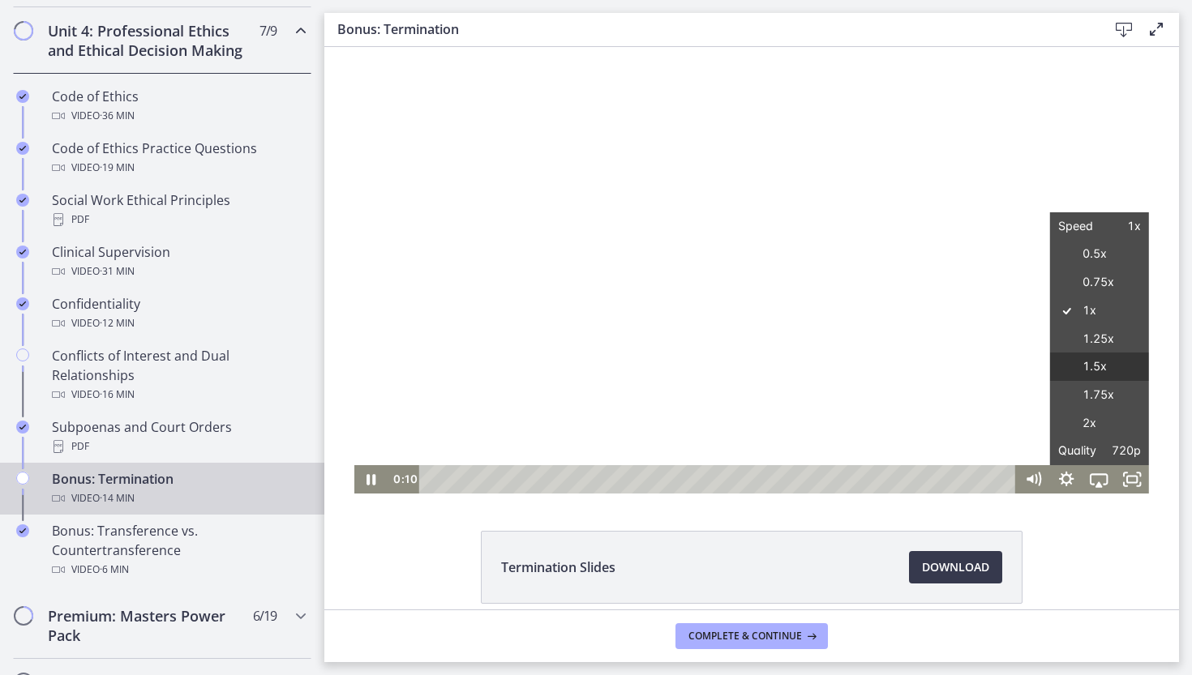
click at [1098, 364] on label "1.5x" at bounding box center [1098, 367] width 99 height 28
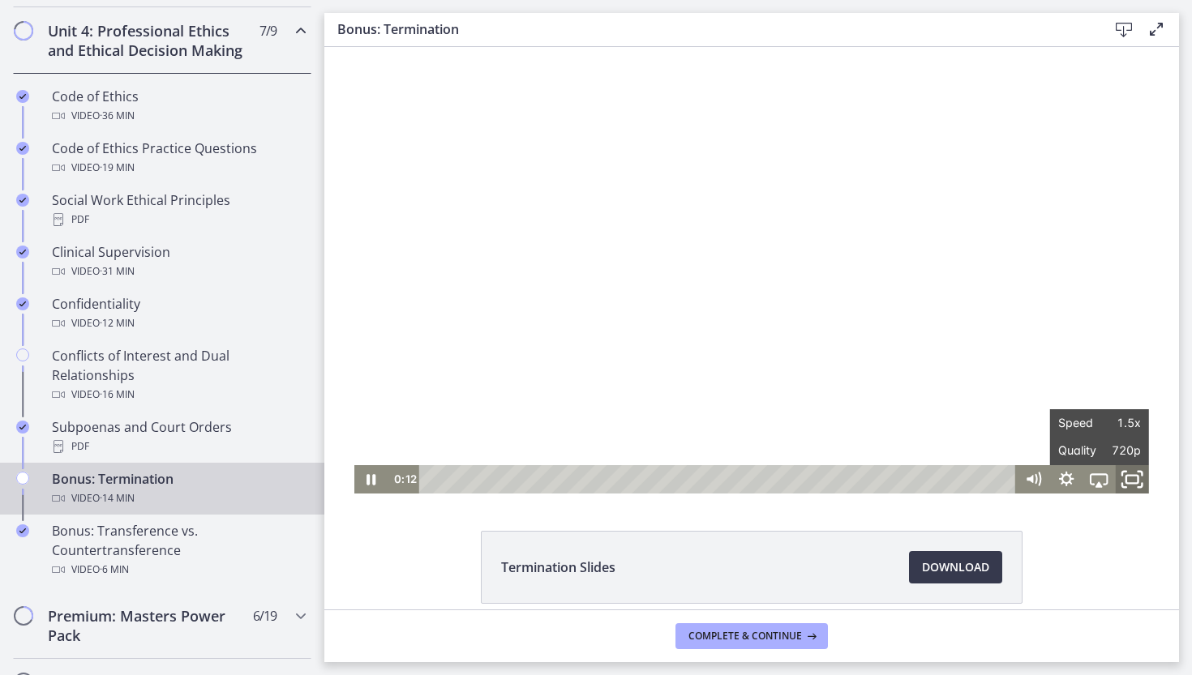
click at [1129, 484] on icon "Fullscreen" at bounding box center [1132, 479] width 40 height 34
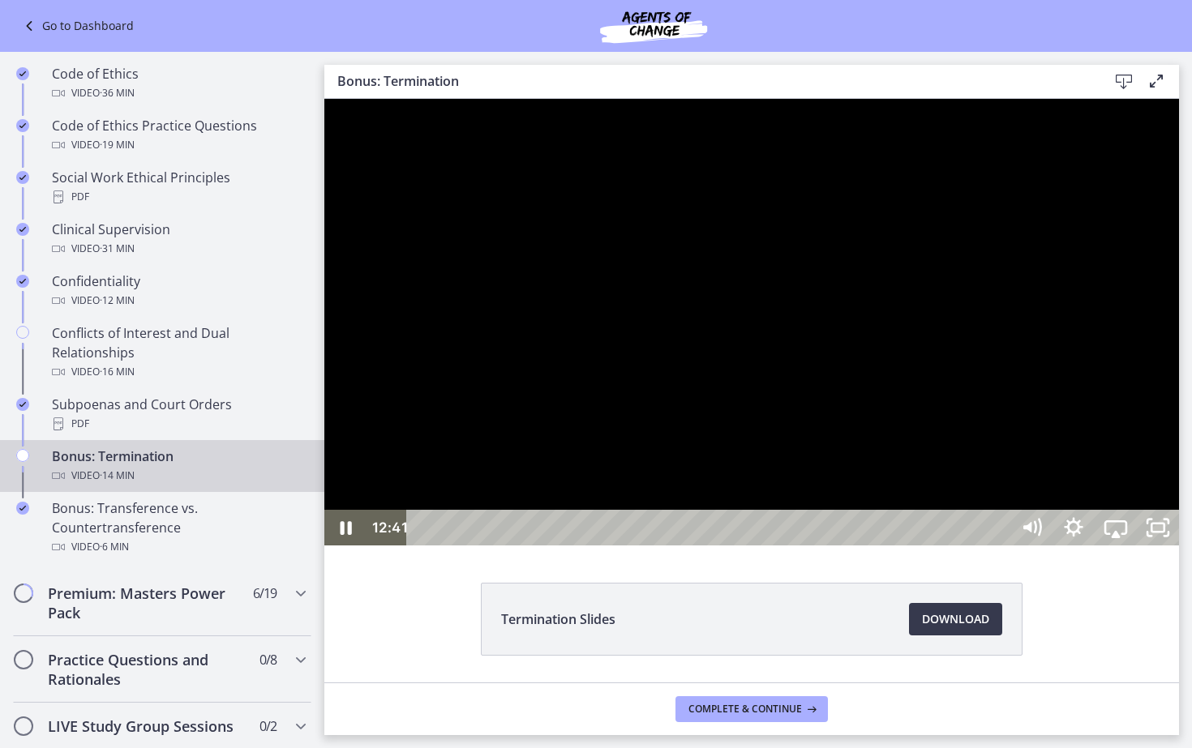
click at [1000, 546] on div "12:41" at bounding box center [710, 528] width 577 height 36
click at [1000, 546] on div "12:13" at bounding box center [710, 528] width 577 height 36
click at [1179, 546] on div at bounding box center [751, 322] width 855 height 447
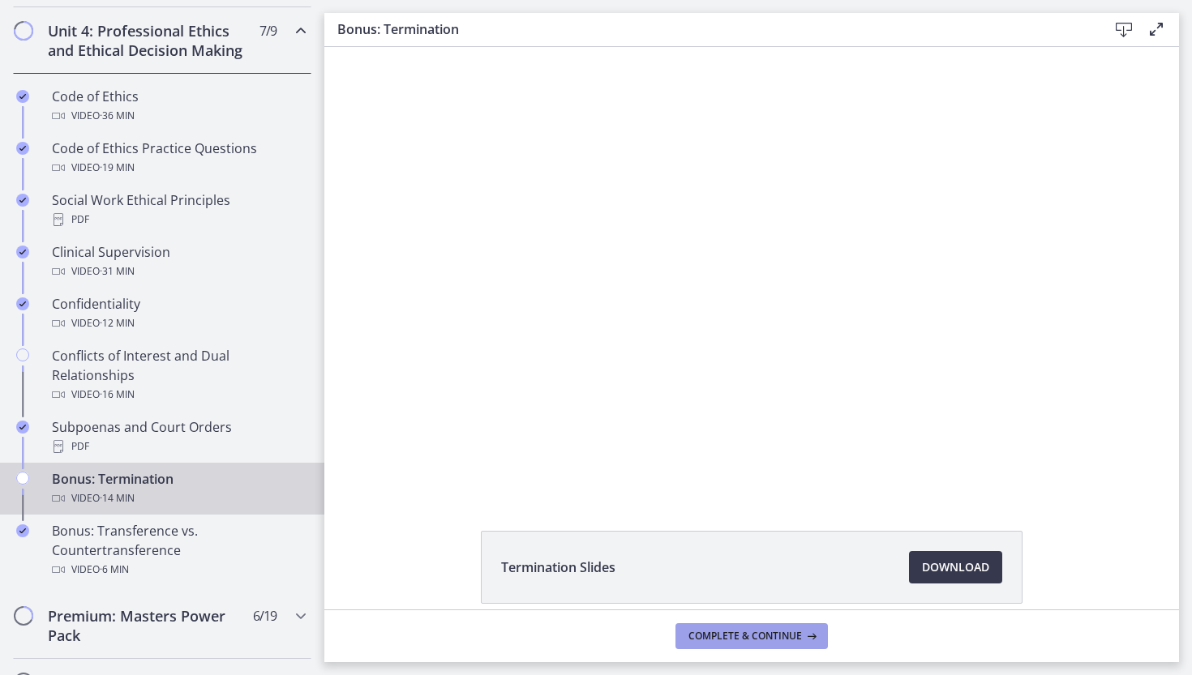
click at [795, 636] on span "Complete & continue" at bounding box center [745, 636] width 114 height 13
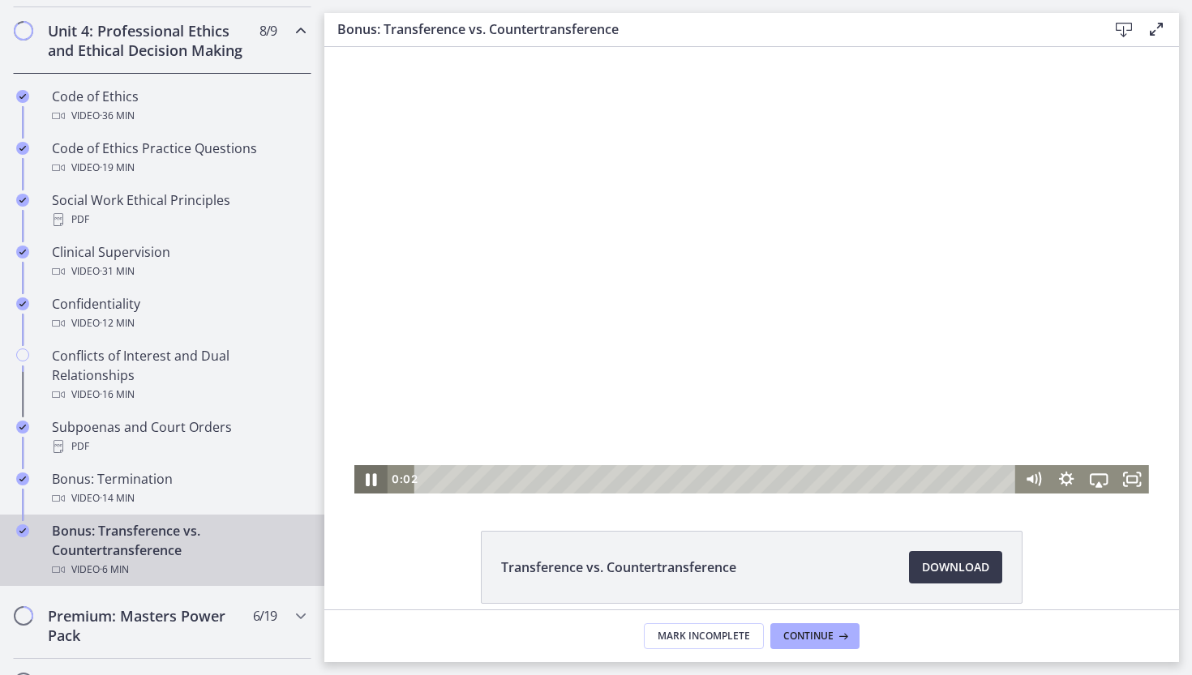
click at [371, 476] on icon "Pause" at bounding box center [371, 479] width 40 height 34
